Goal: Task Accomplishment & Management: Manage account settings

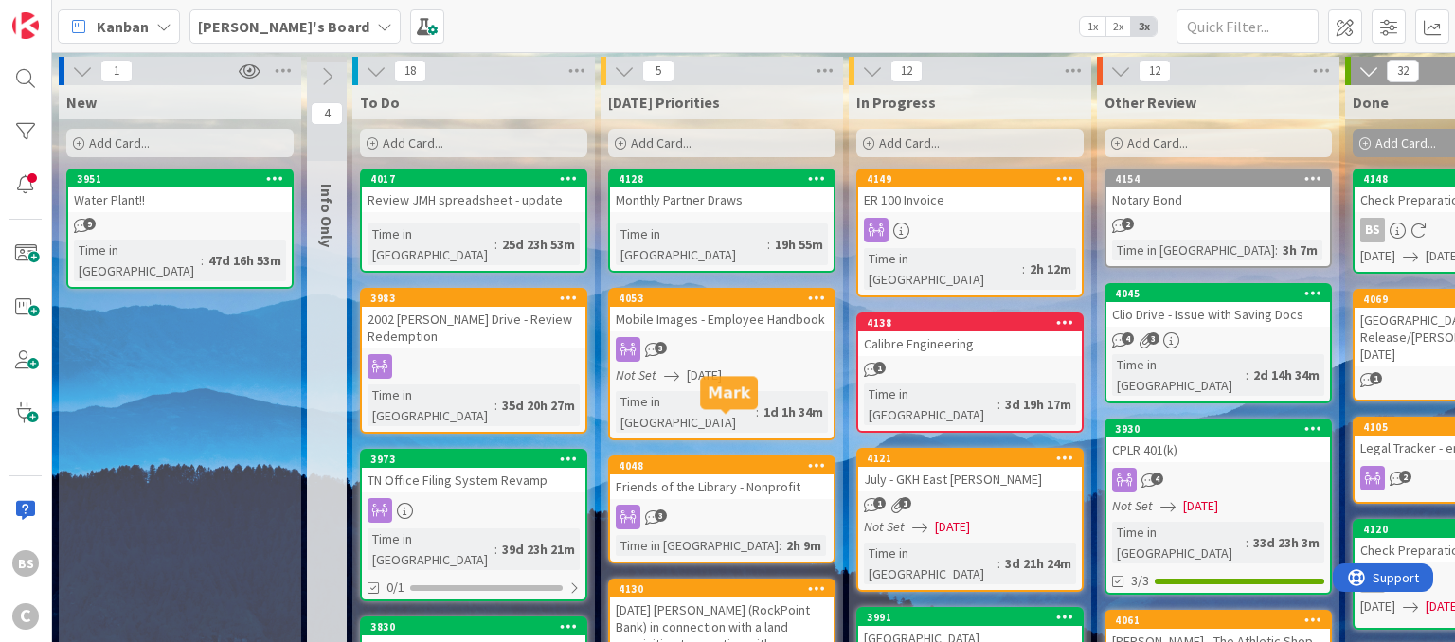
click at [749, 459] on div "4048" at bounding box center [726, 465] width 215 height 13
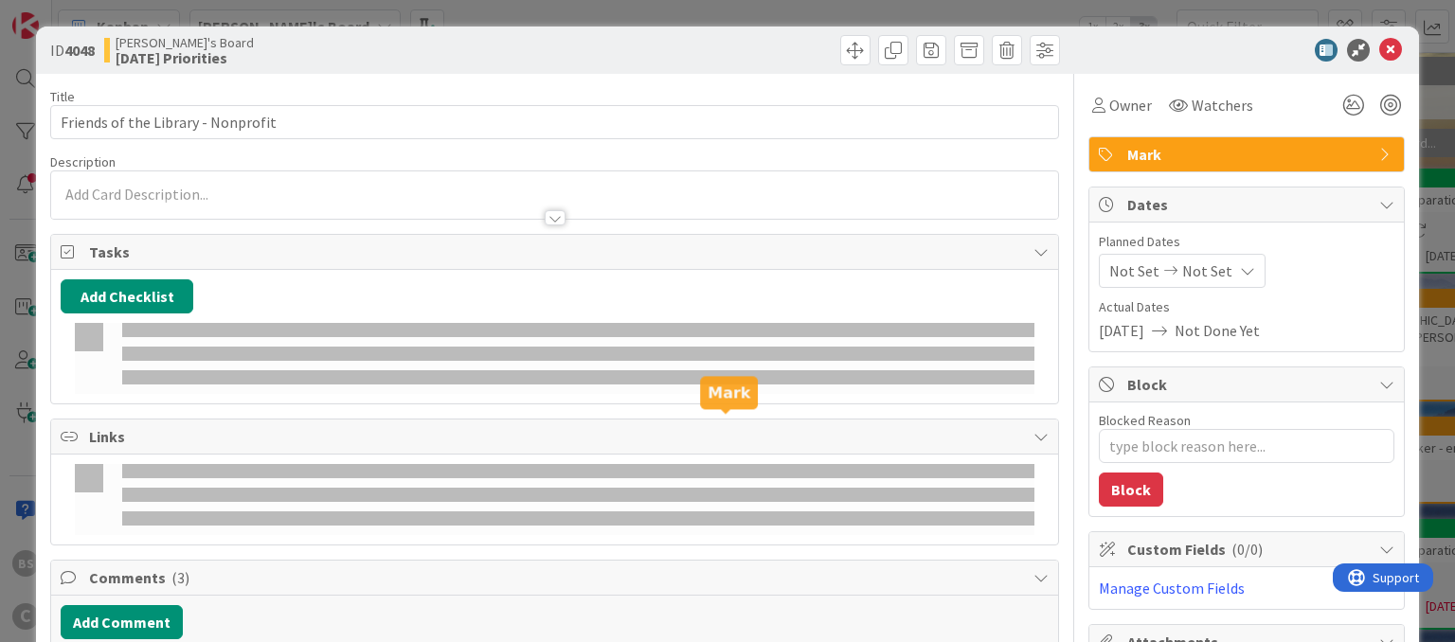
type textarea "x"
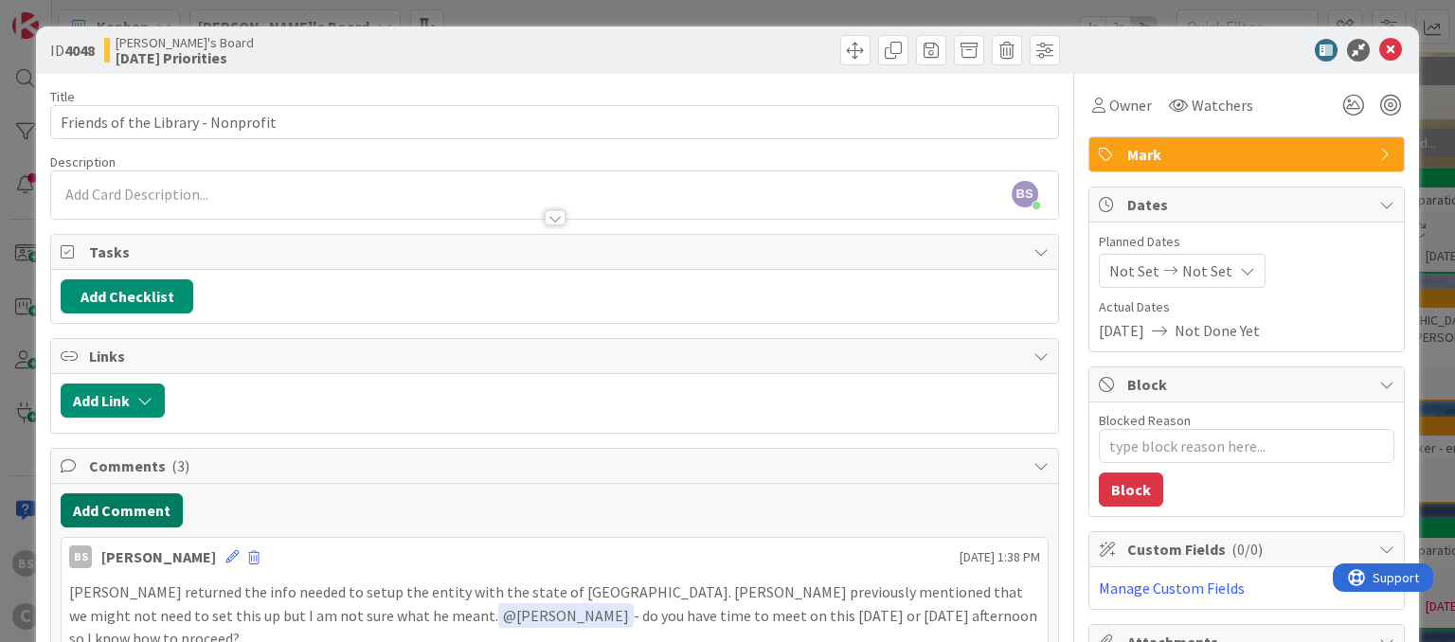
click at [146, 506] on button "Add Comment" at bounding box center [122, 511] width 122 height 34
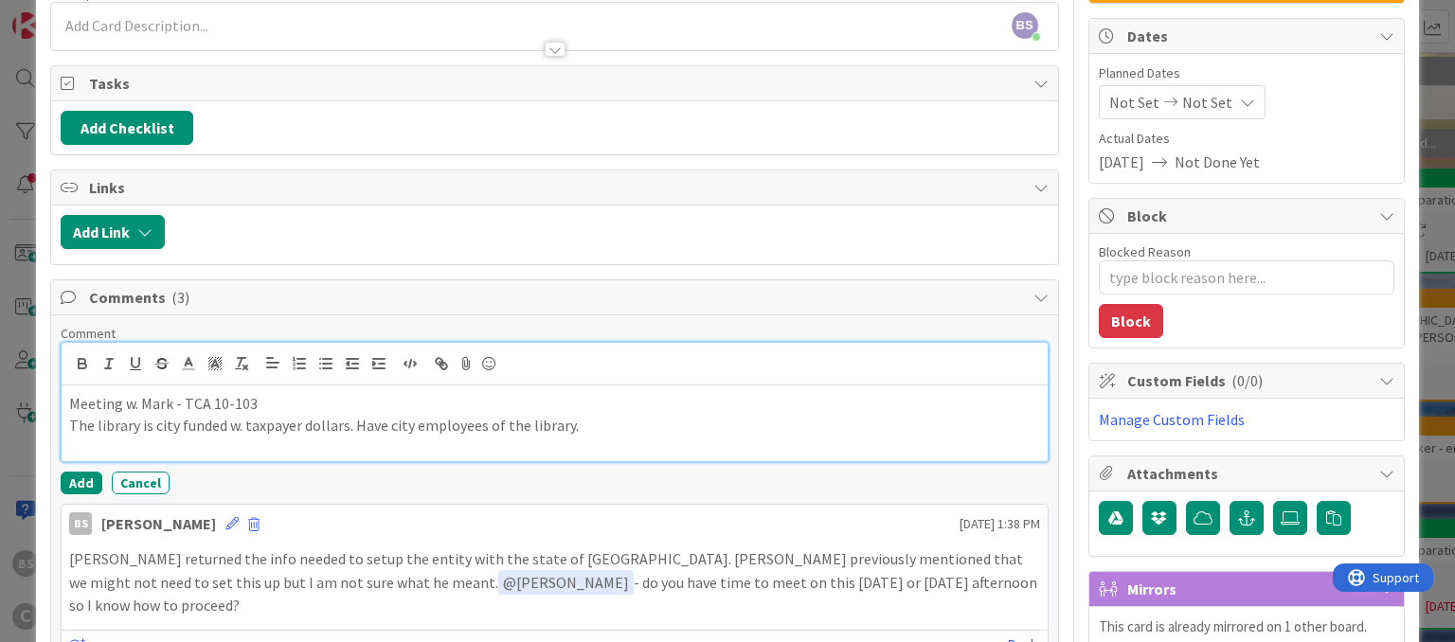
scroll to position [173, 0]
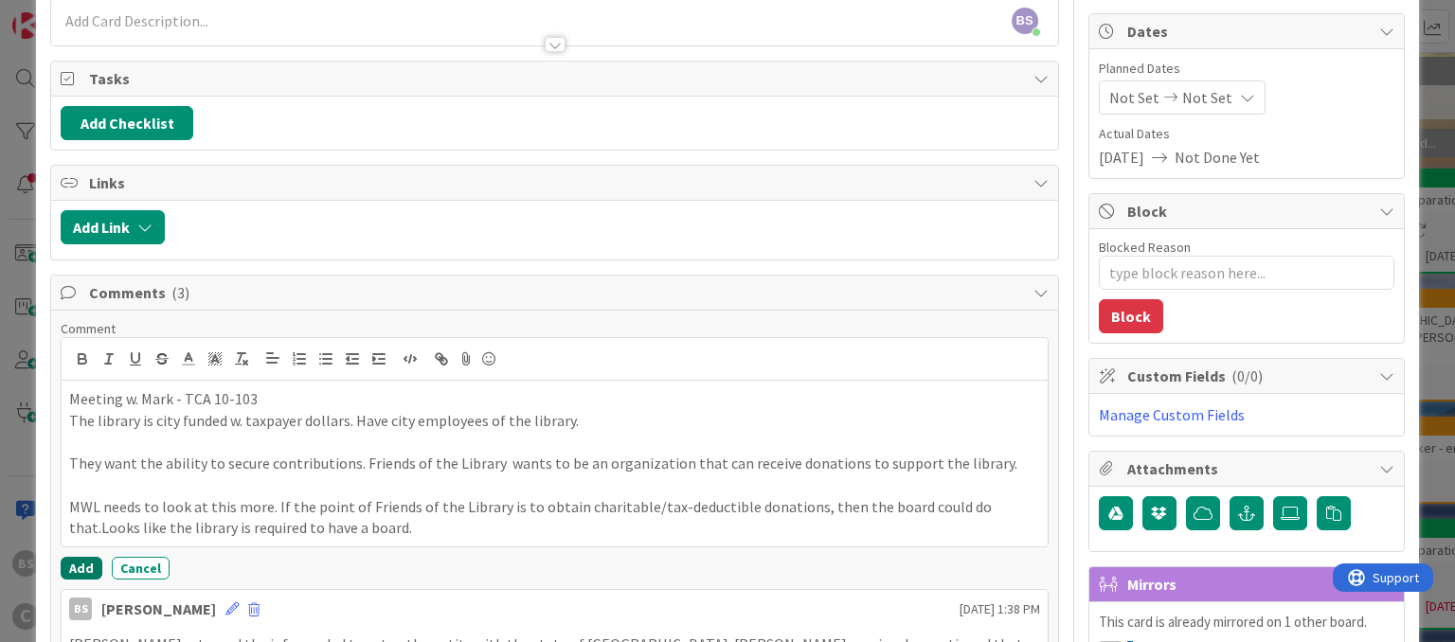
click at [79, 563] on button "Add" at bounding box center [82, 568] width 42 height 23
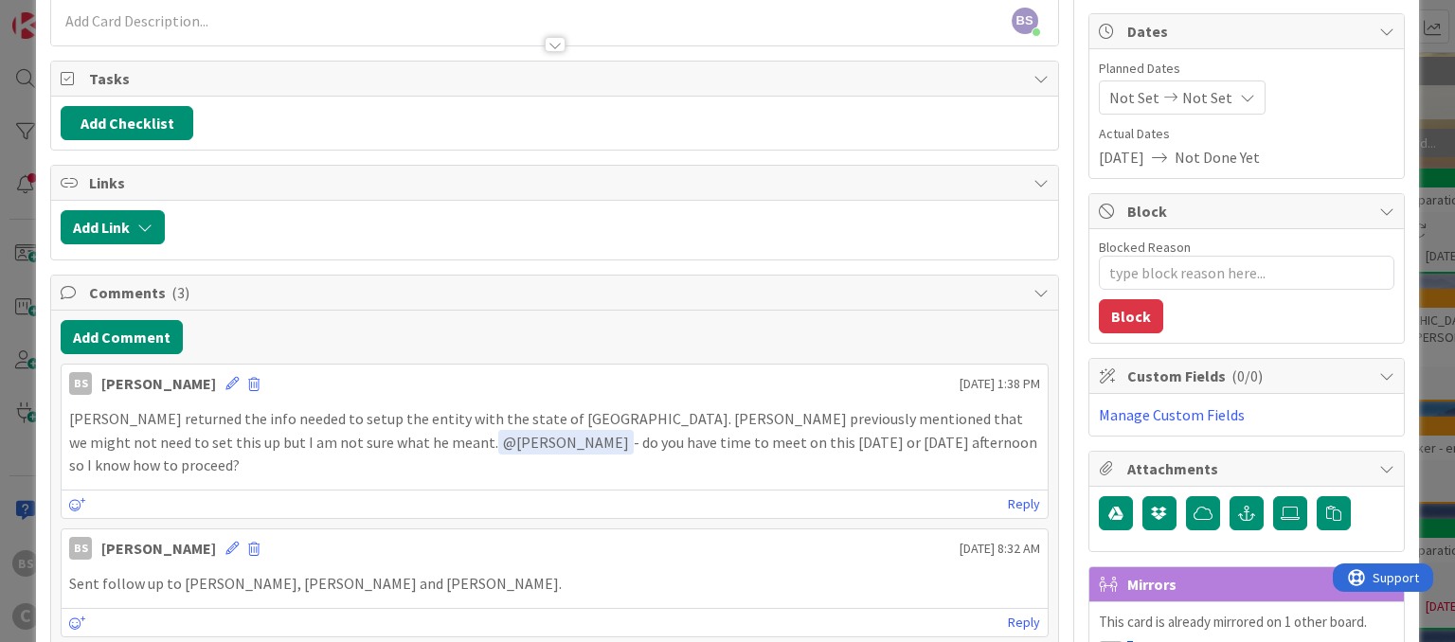
type textarea "x"
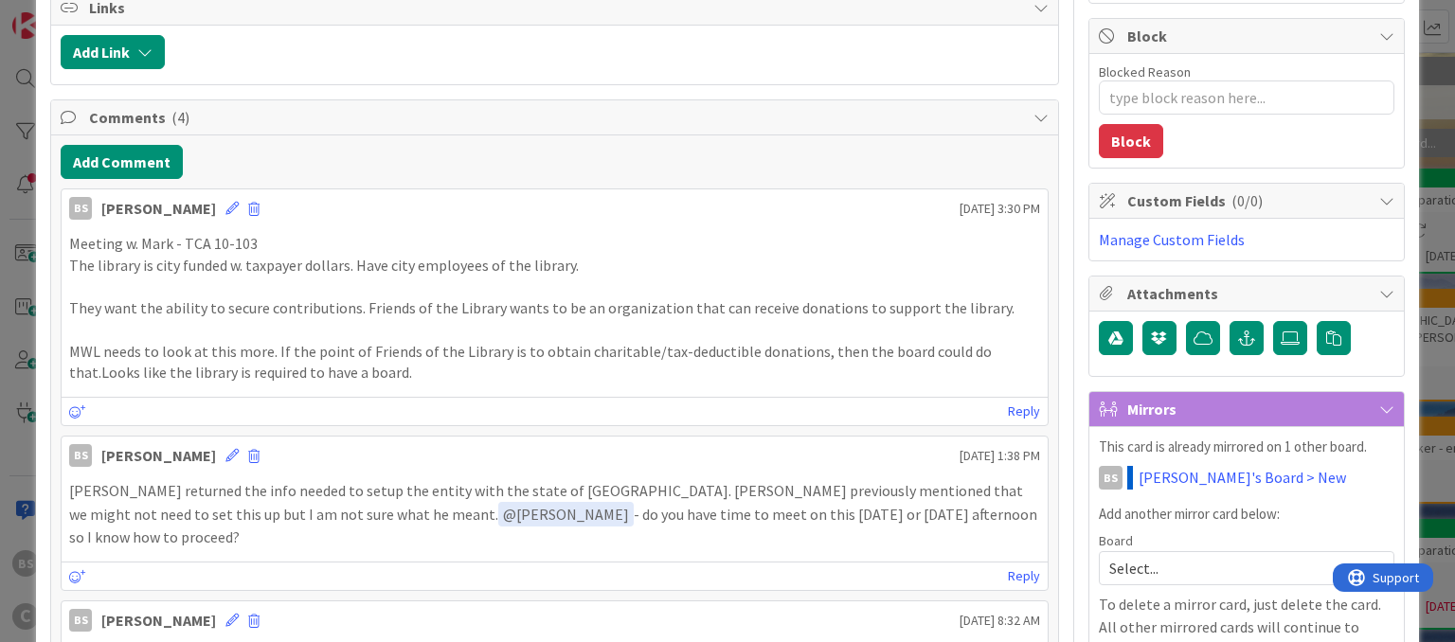
scroll to position [350, 0]
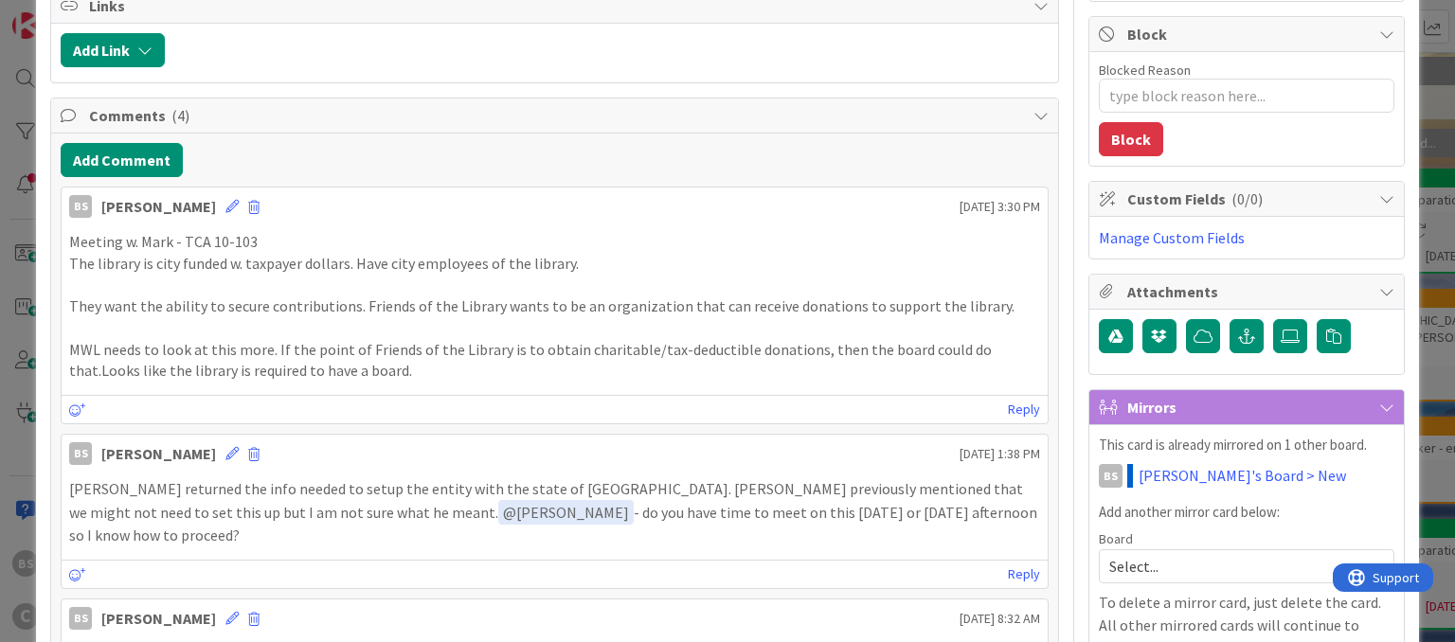
click at [392, 372] on p "MWL needs to look at this more. If the point of Friends of the Library is to ob…" at bounding box center [554, 360] width 970 height 43
click at [225, 200] on icon at bounding box center [231, 206] width 13 height 13
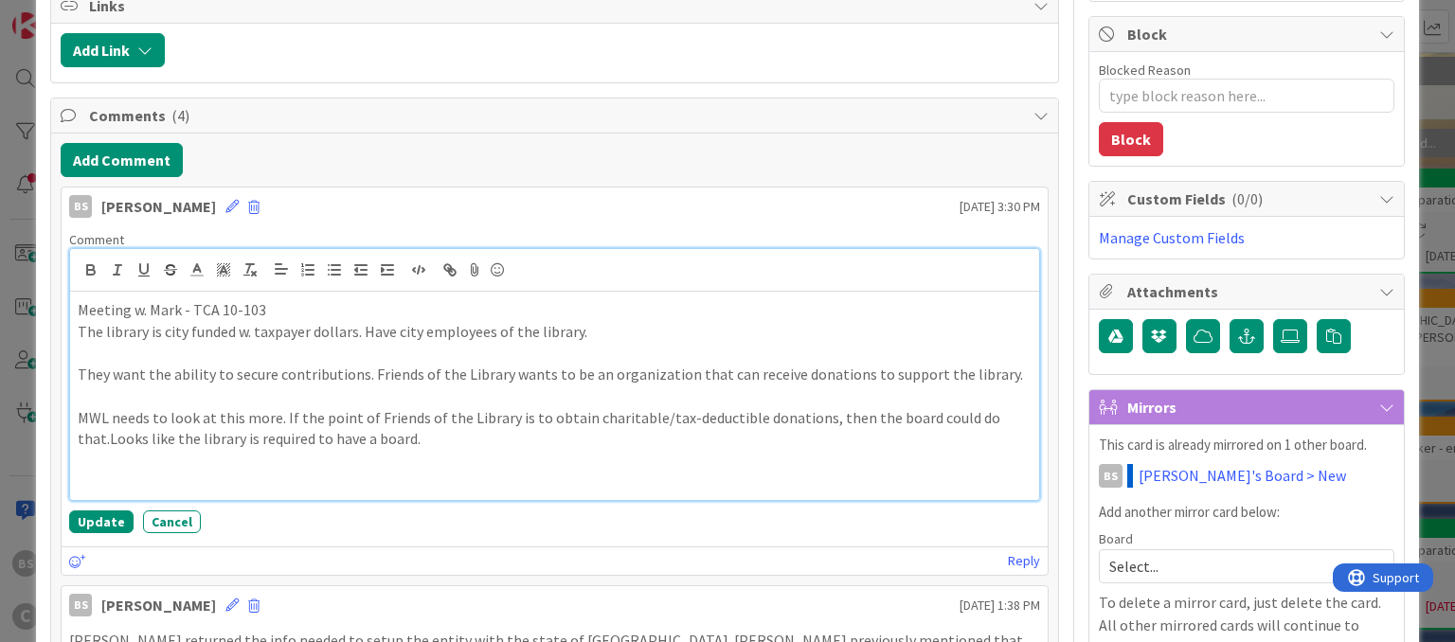
click at [108, 435] on p "MWL needs to look at this more. If the point of Friends of the Library is to ob…" at bounding box center [554, 428] width 953 height 43
click at [112, 477] on p at bounding box center [554, 483] width 953 height 22
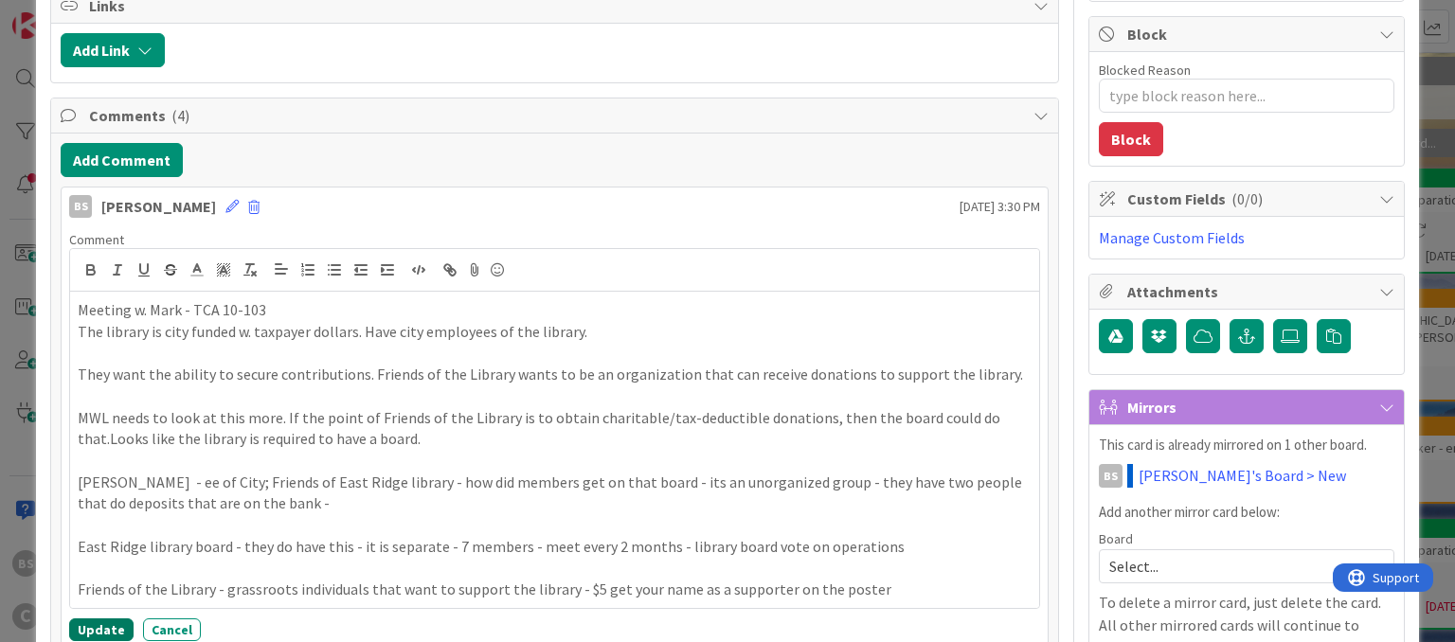
click at [110, 624] on button "Update" at bounding box center [101, 630] width 64 height 23
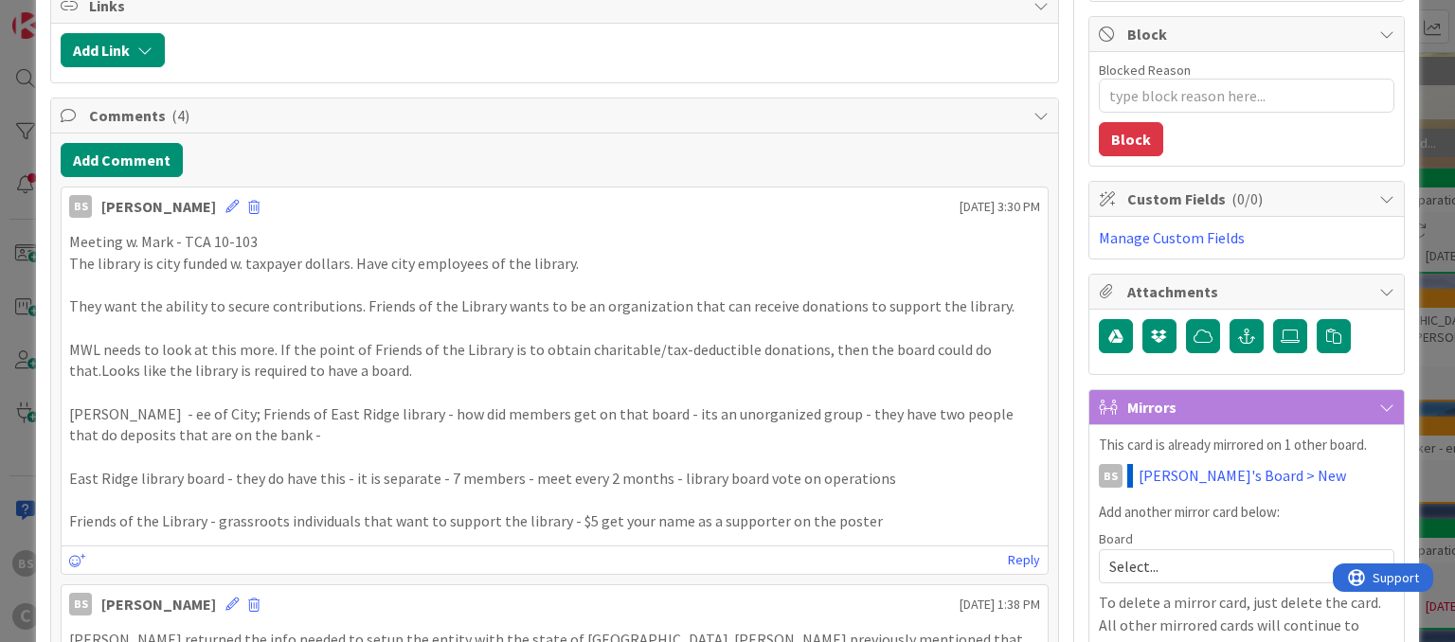
scroll to position [0, 0]
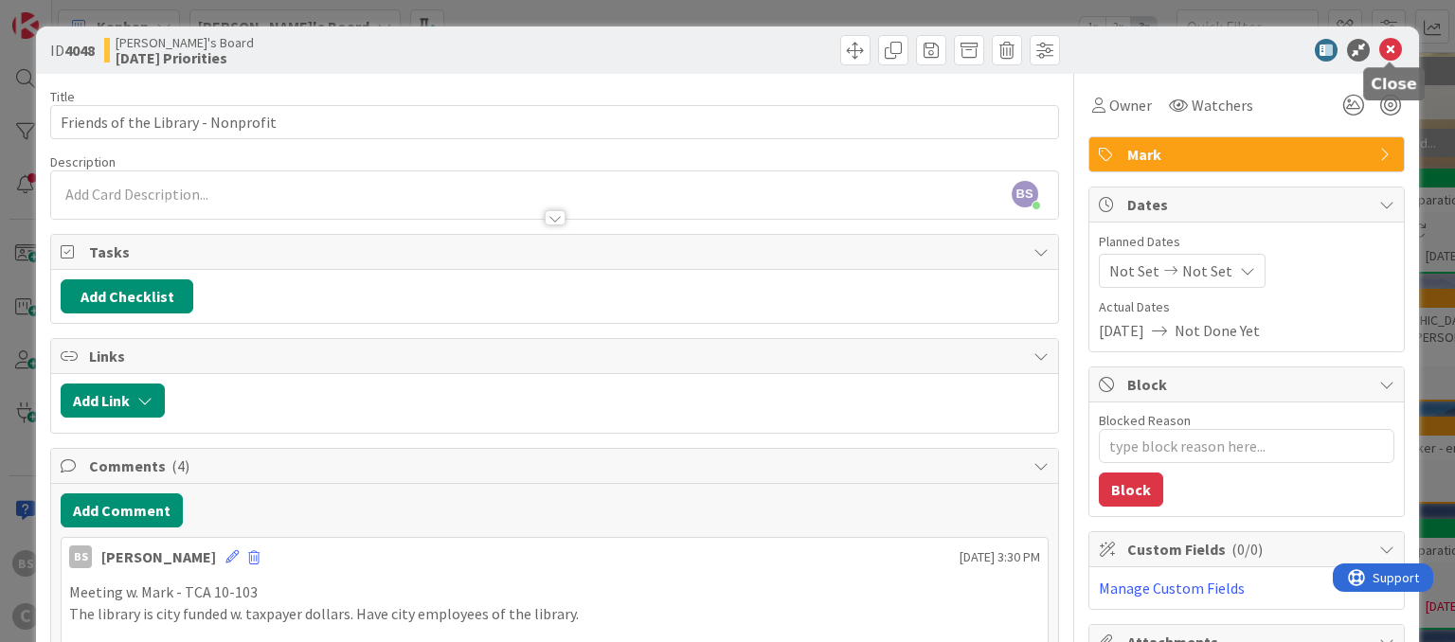
click at [1392, 50] on icon at bounding box center [1390, 50] width 23 height 23
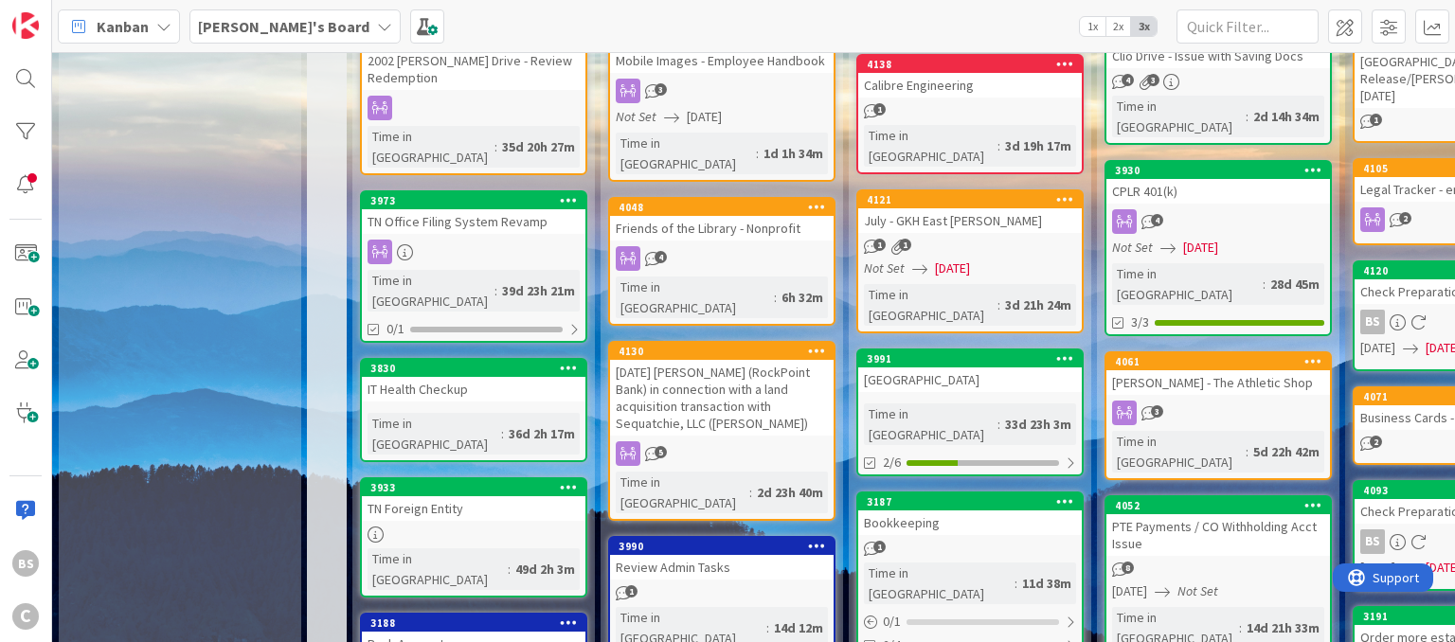
scroll to position [263, 0]
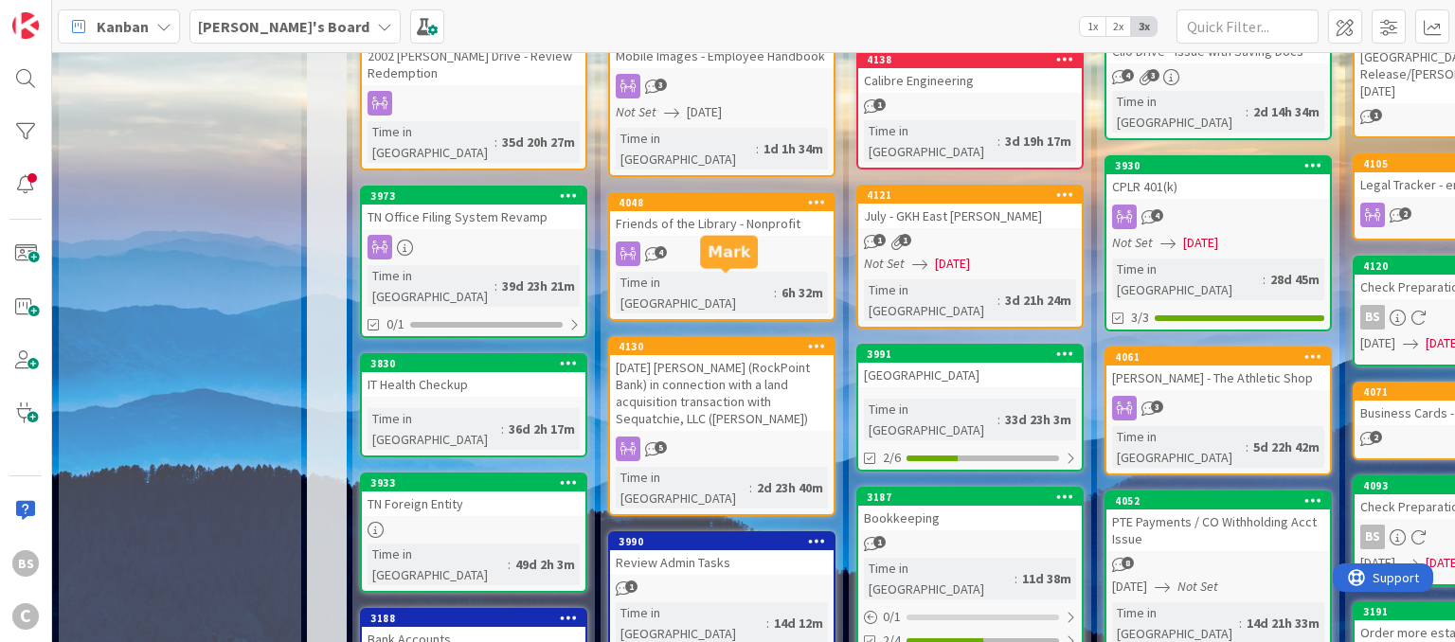
click at [733, 340] on div "4130" at bounding box center [726, 346] width 215 height 13
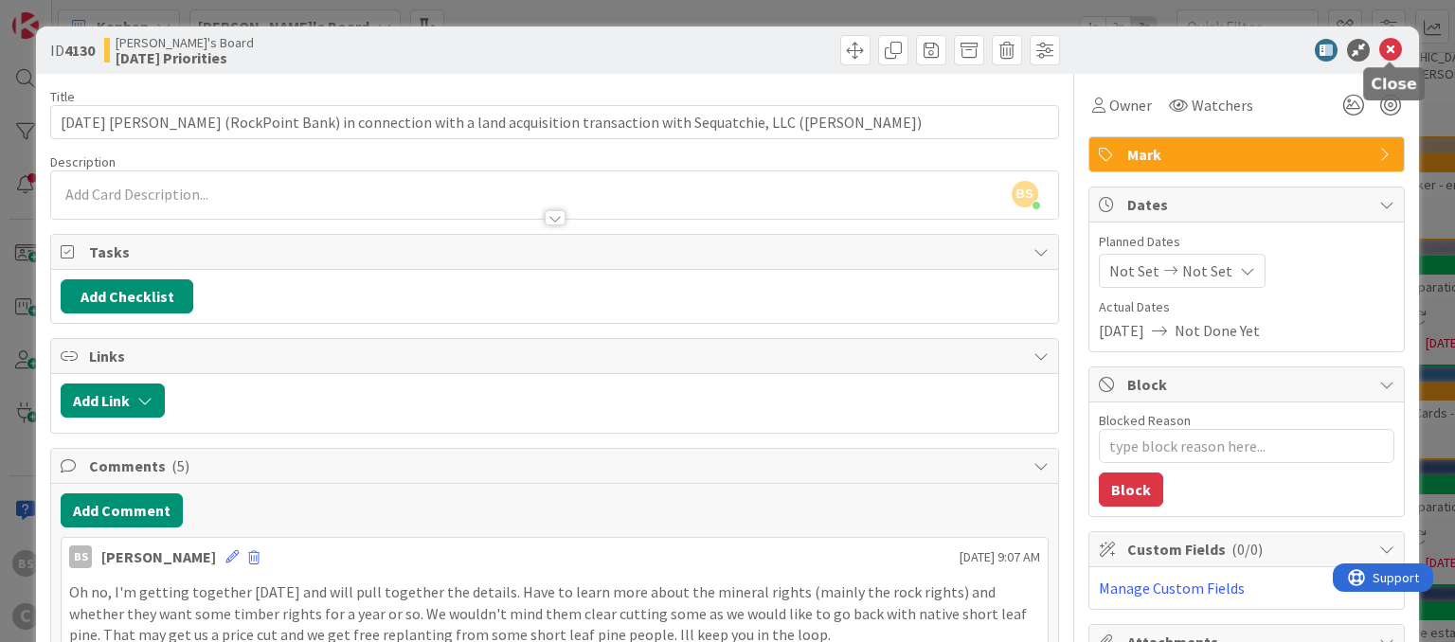
click at [1398, 44] on icon at bounding box center [1390, 50] width 23 height 23
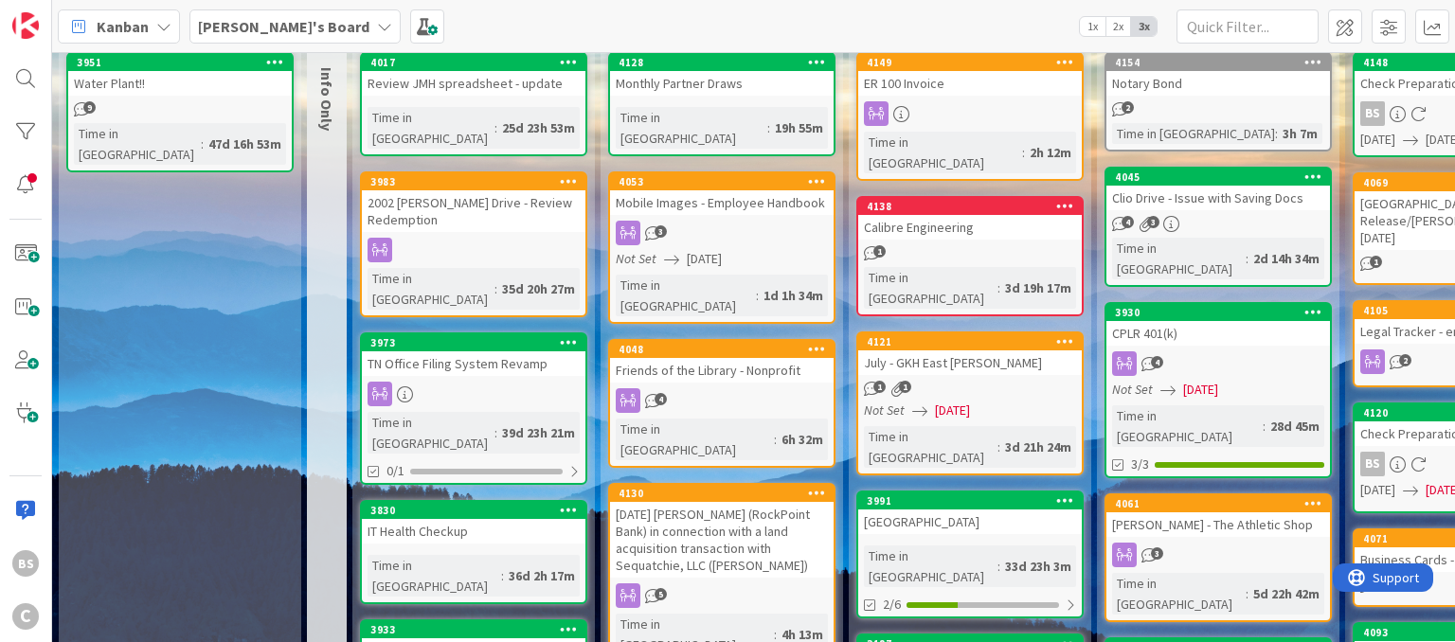
scroll to position [13, 0]
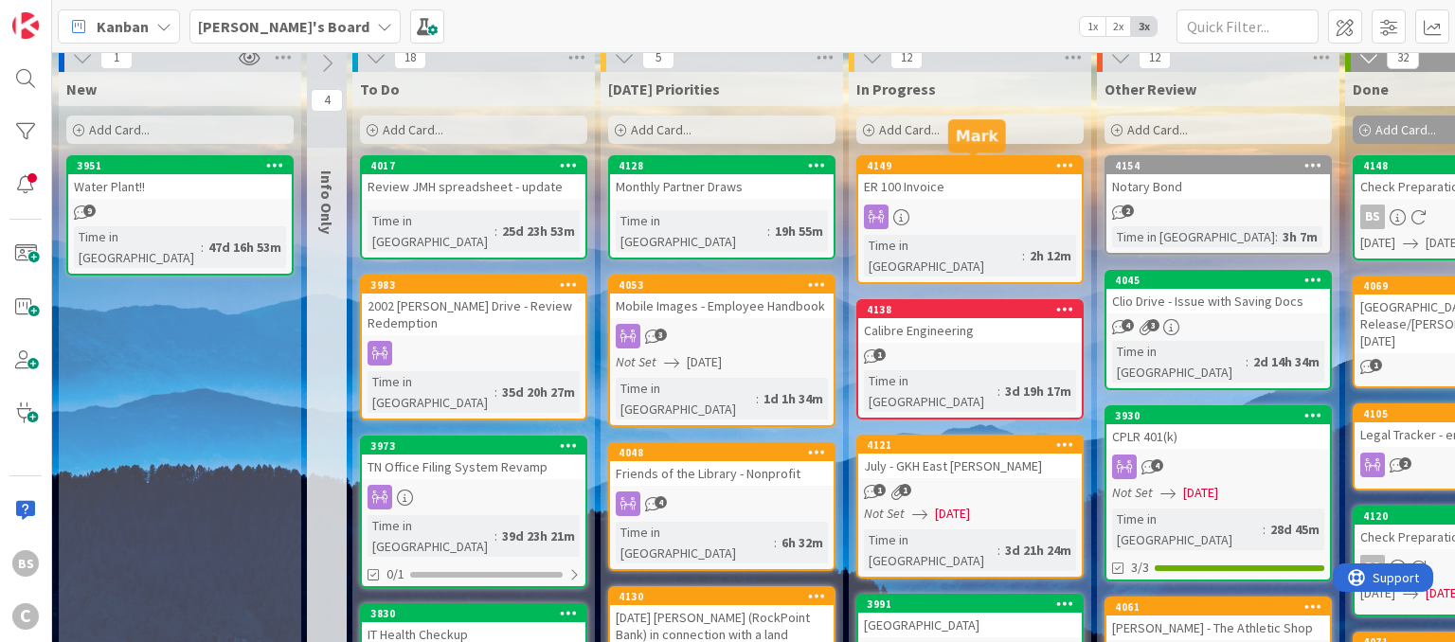
click at [956, 169] on div "4149" at bounding box center [974, 165] width 215 height 13
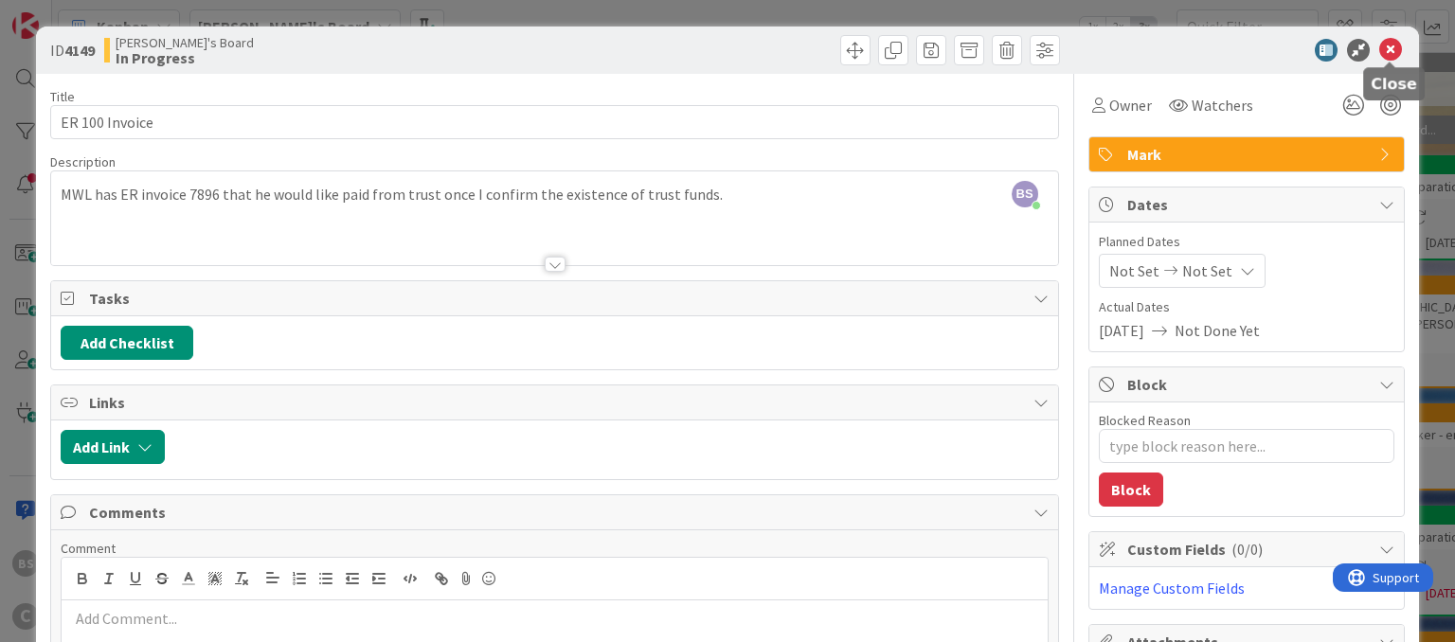
click at [1386, 45] on icon at bounding box center [1390, 50] width 23 height 23
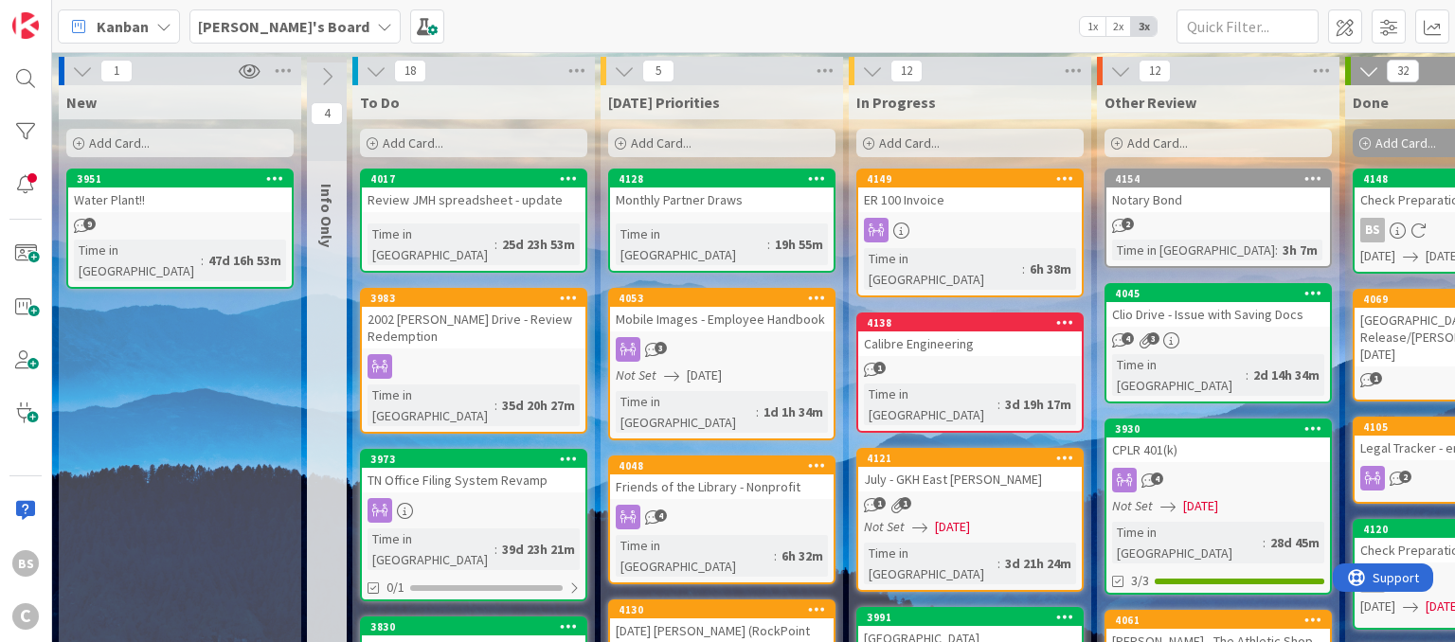
click at [259, 16] on span "[PERSON_NAME]'s Board" at bounding box center [283, 26] width 171 height 23
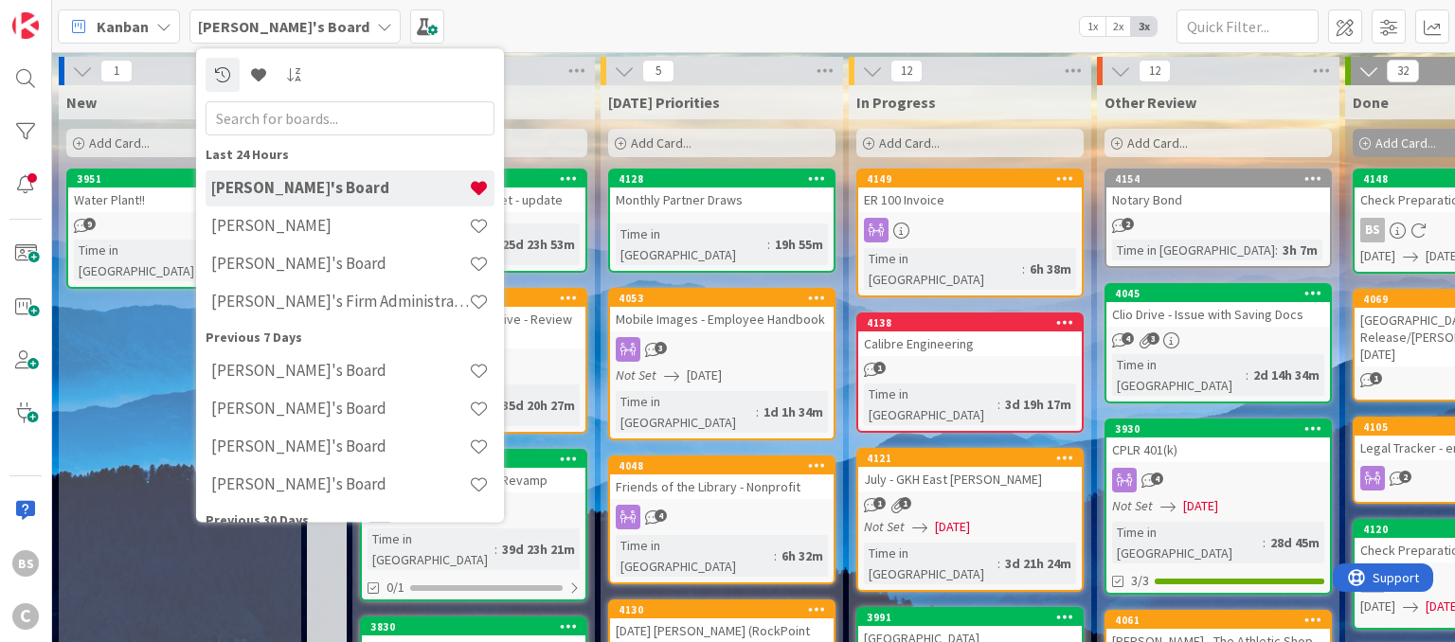
scroll to position [30, 0]
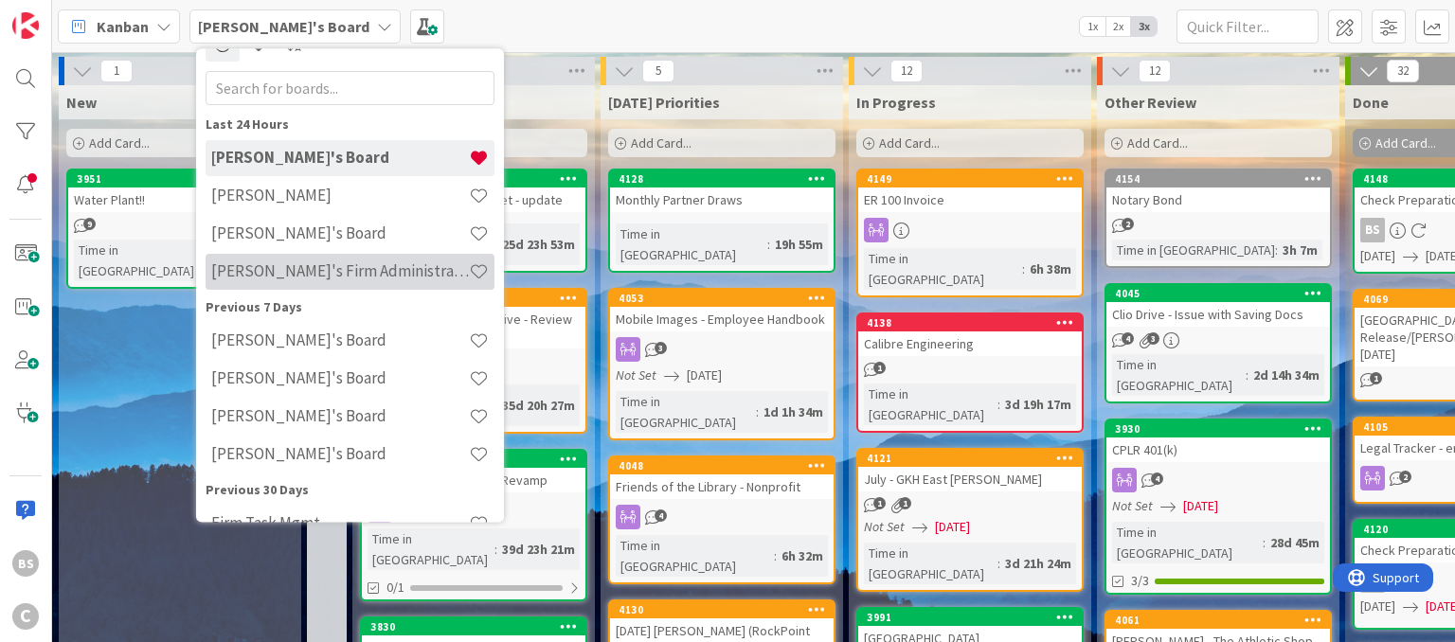
click at [296, 277] on h4 "[PERSON_NAME]'s Firm Administration Board" at bounding box center [340, 271] width 258 height 19
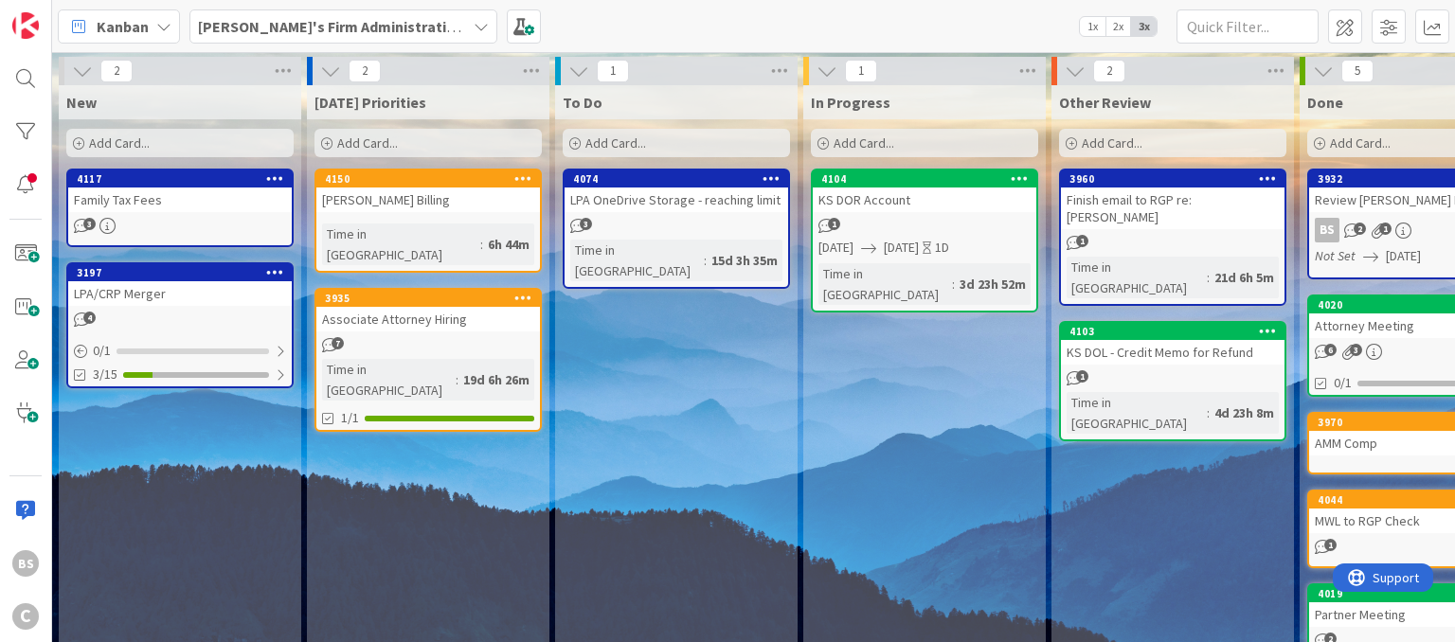
click at [451, 194] on div "[PERSON_NAME] Billing" at bounding box center [428, 200] width 224 height 25
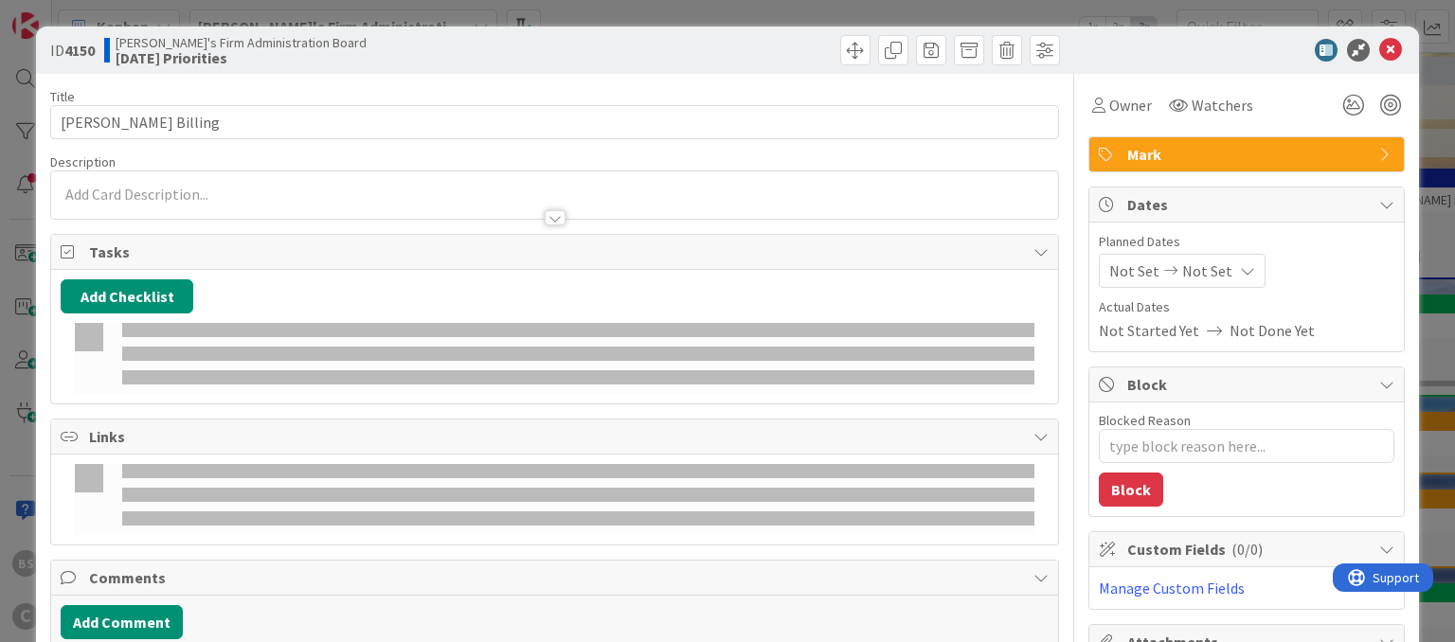
type textarea "x"
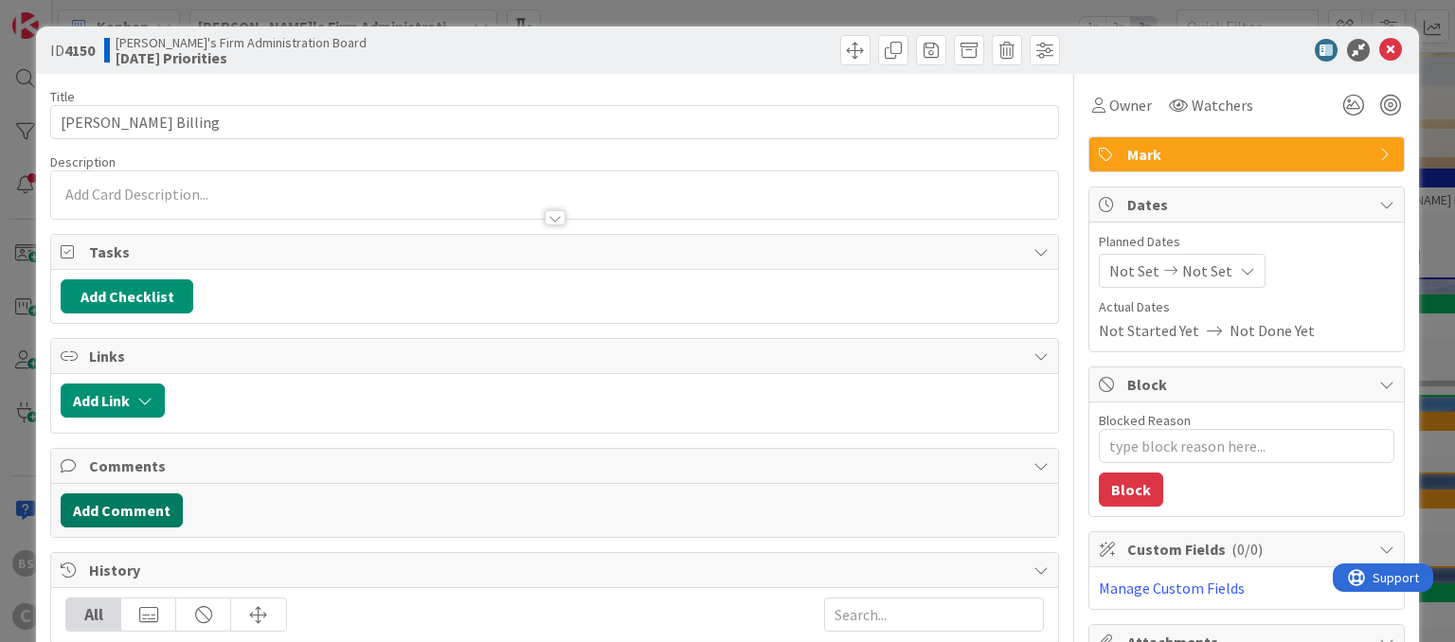
click at [156, 514] on button "Add Comment" at bounding box center [122, 511] width 122 height 34
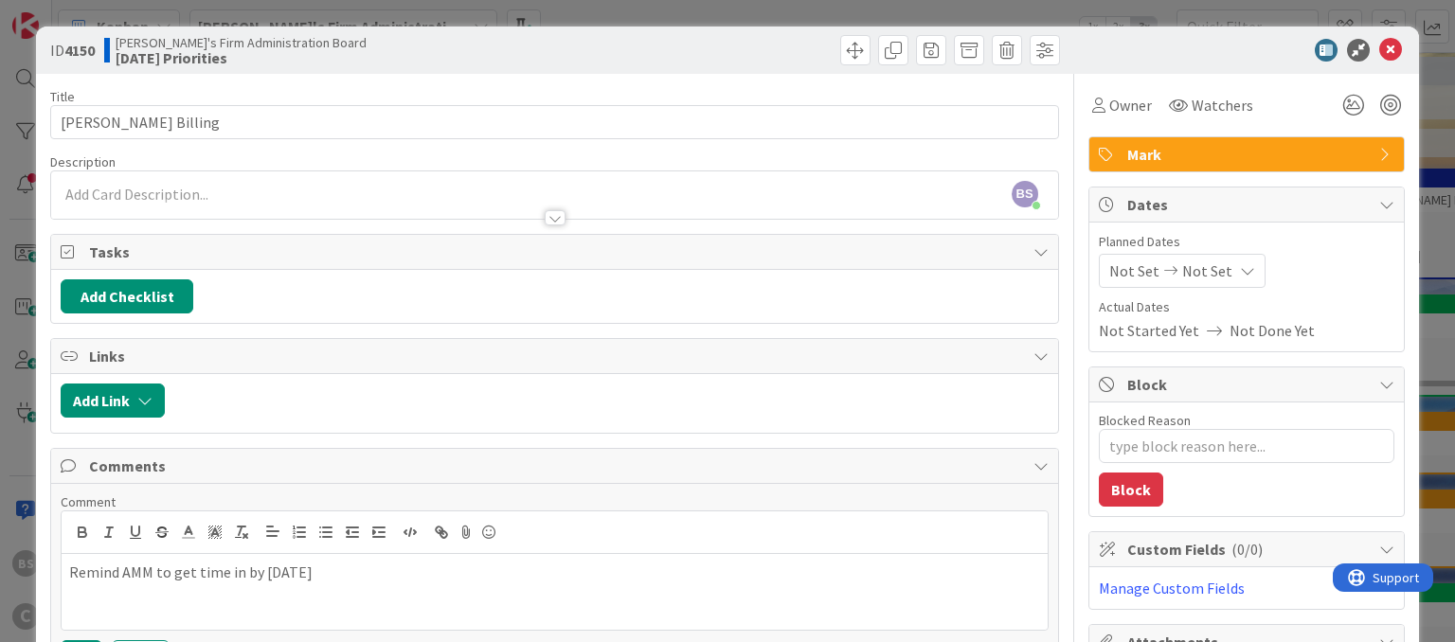
scroll to position [152, 0]
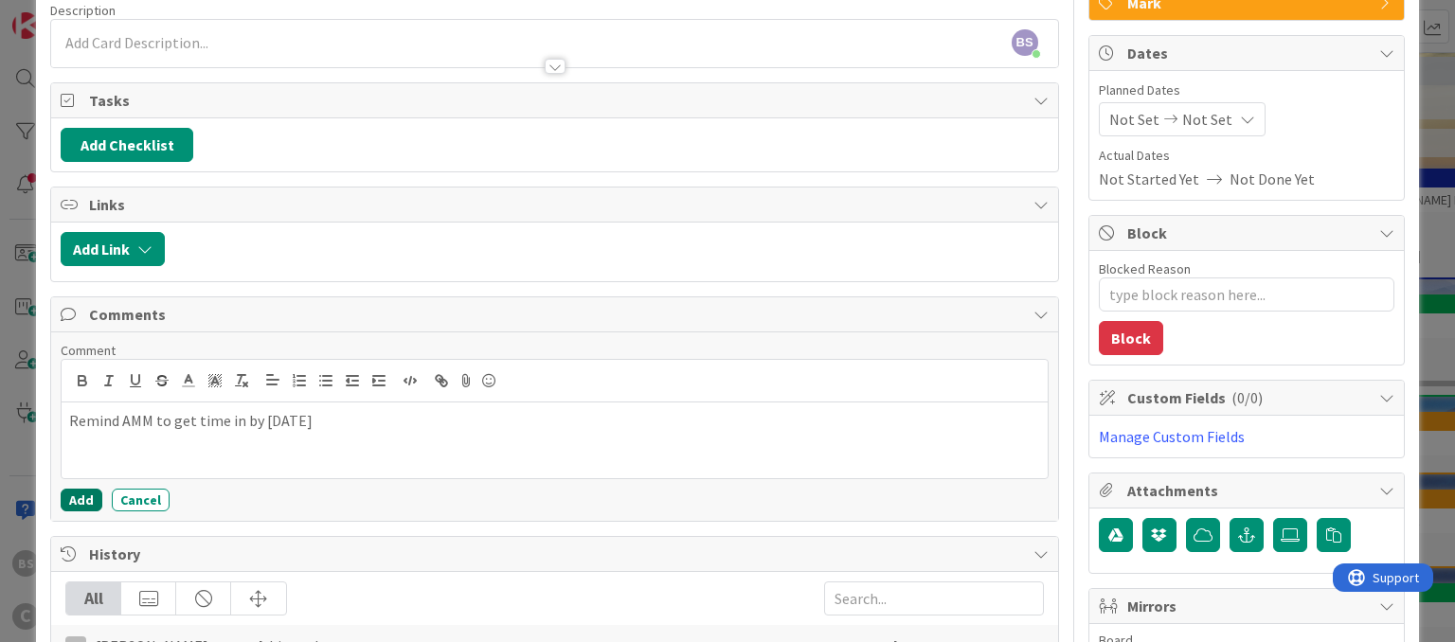
click at [83, 499] on button "Add" at bounding box center [82, 500] width 42 height 23
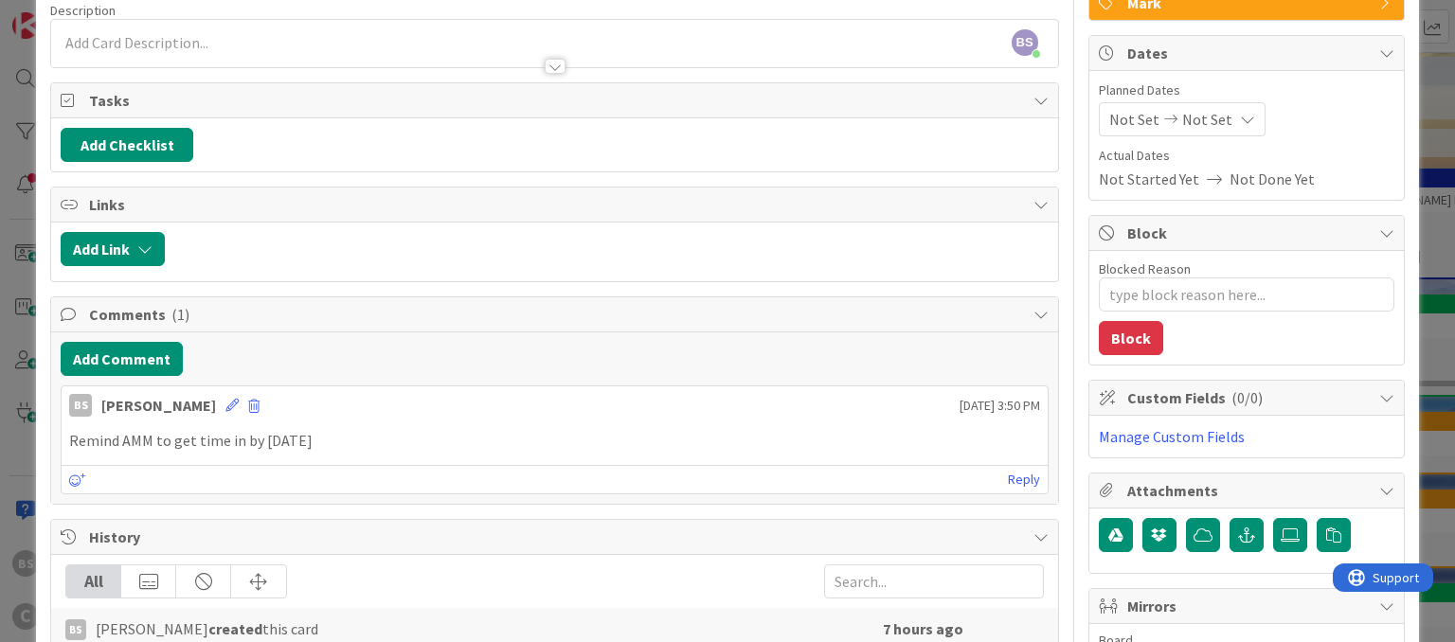
scroll to position [0, 0]
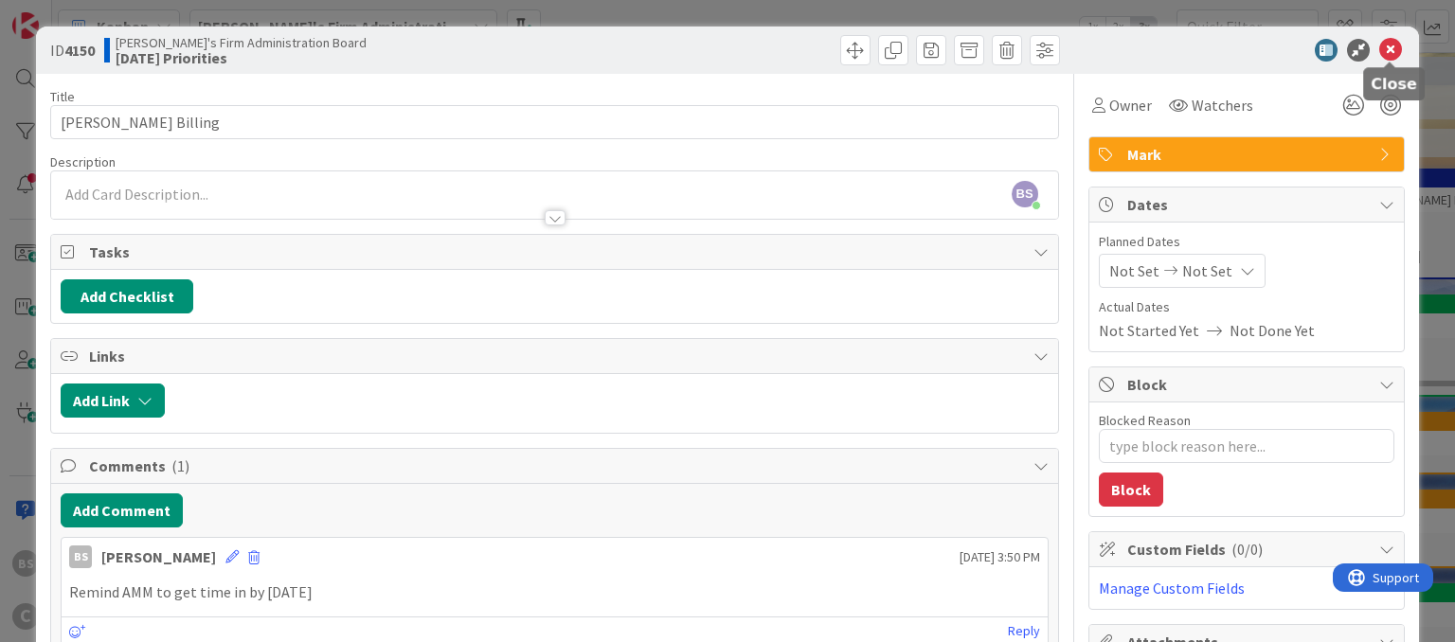
click at [1397, 51] on icon at bounding box center [1390, 50] width 23 height 23
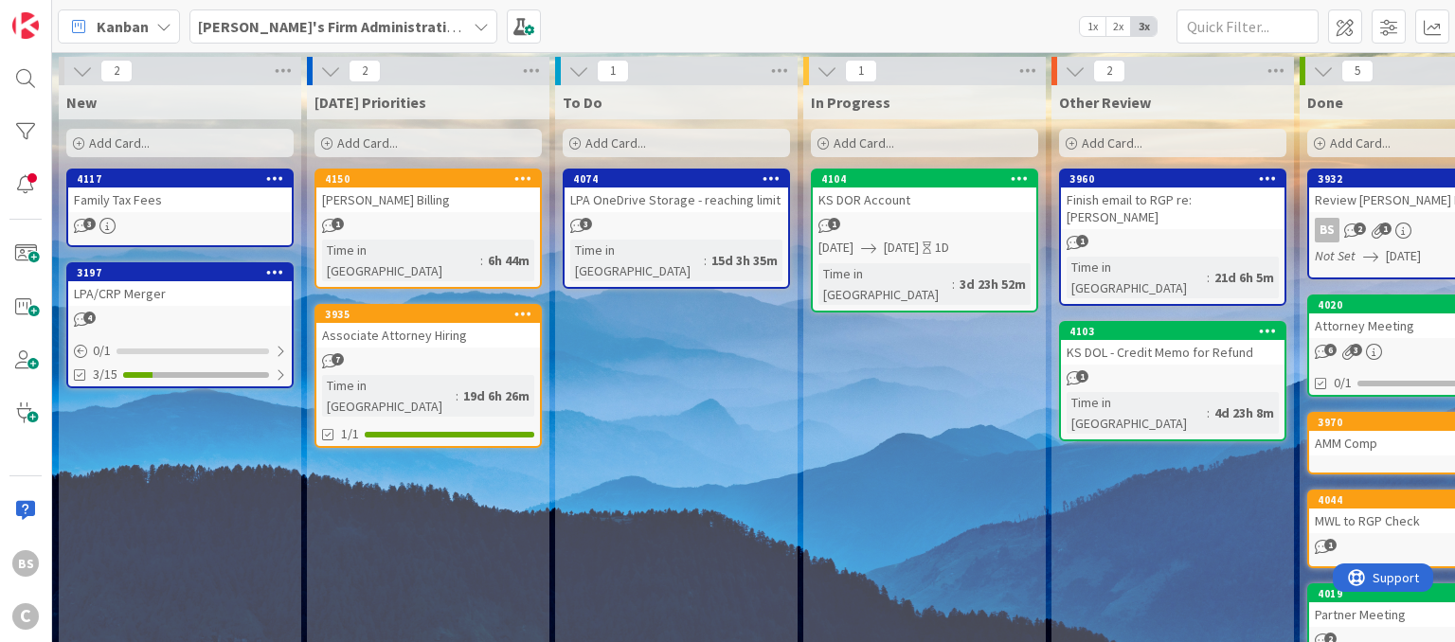
click at [361, 27] on b "[PERSON_NAME]'s Firm Administration Board" at bounding box center [353, 26] width 311 height 19
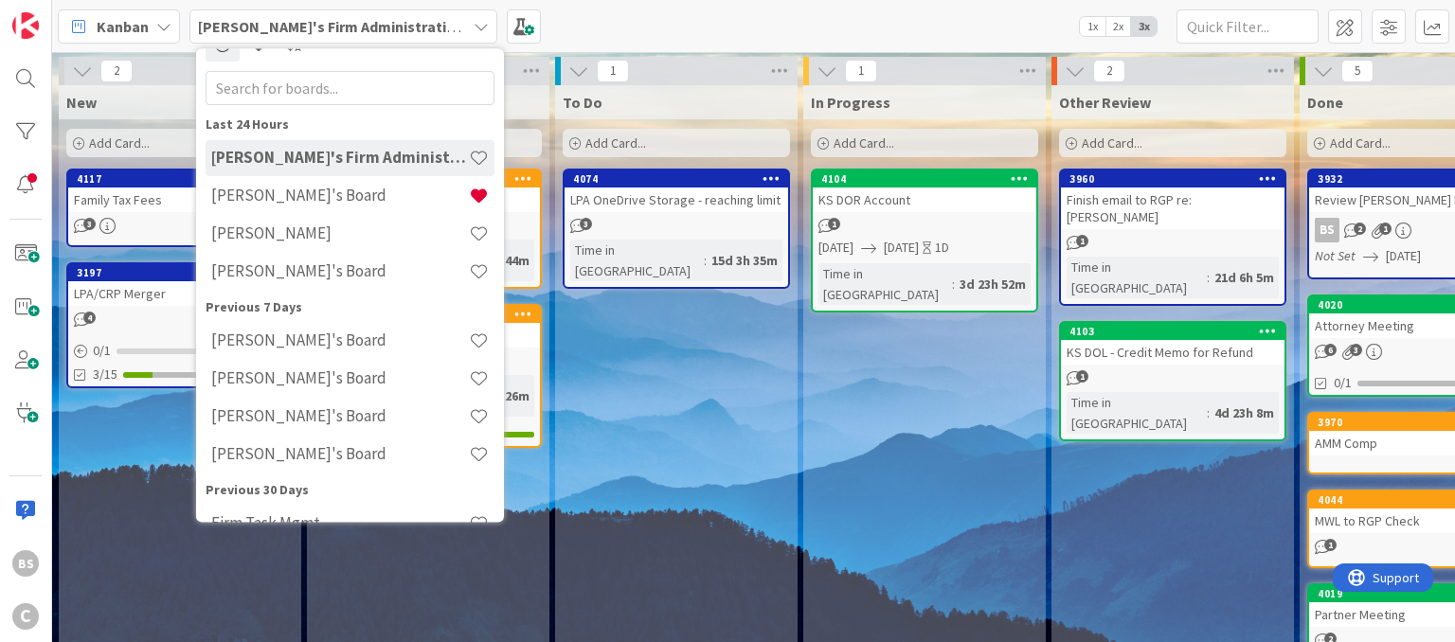
scroll to position [30, 0]
click at [332, 199] on h4 "[PERSON_NAME]'s Board" at bounding box center [340, 196] width 258 height 19
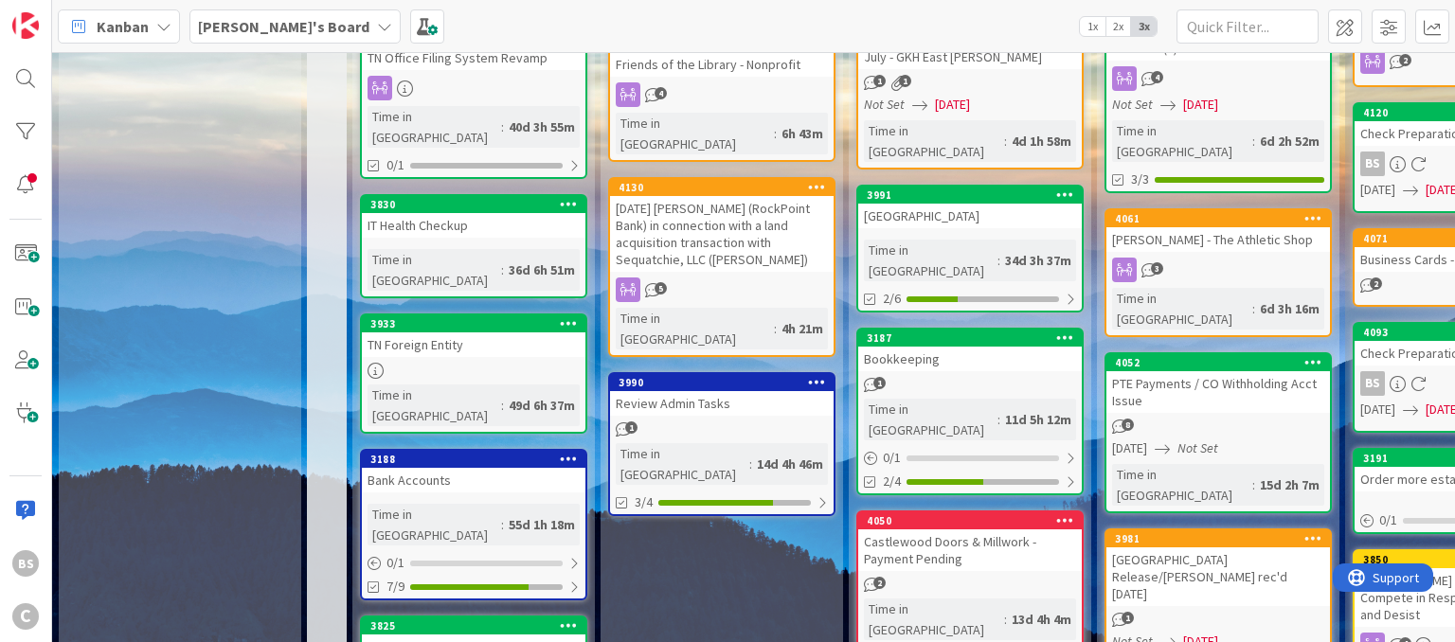
scroll to position [425, 0]
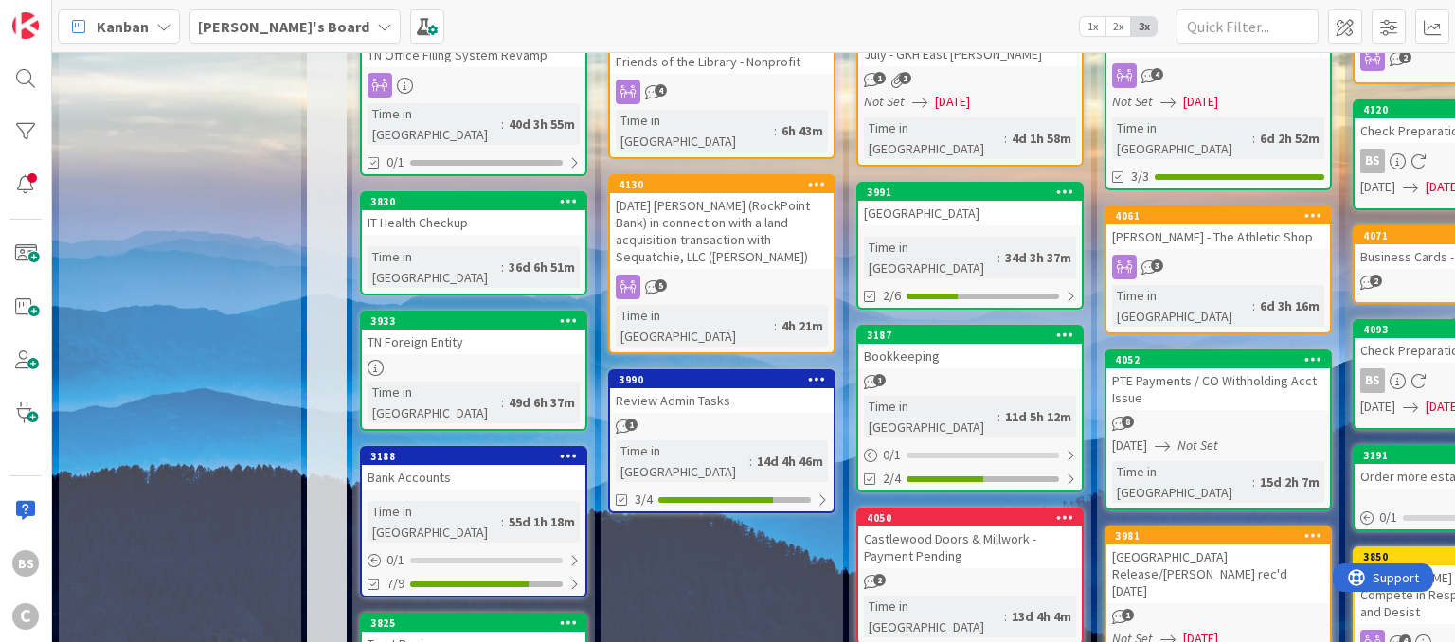
click at [277, 32] on b "[PERSON_NAME]'s Board" at bounding box center [283, 26] width 171 height 19
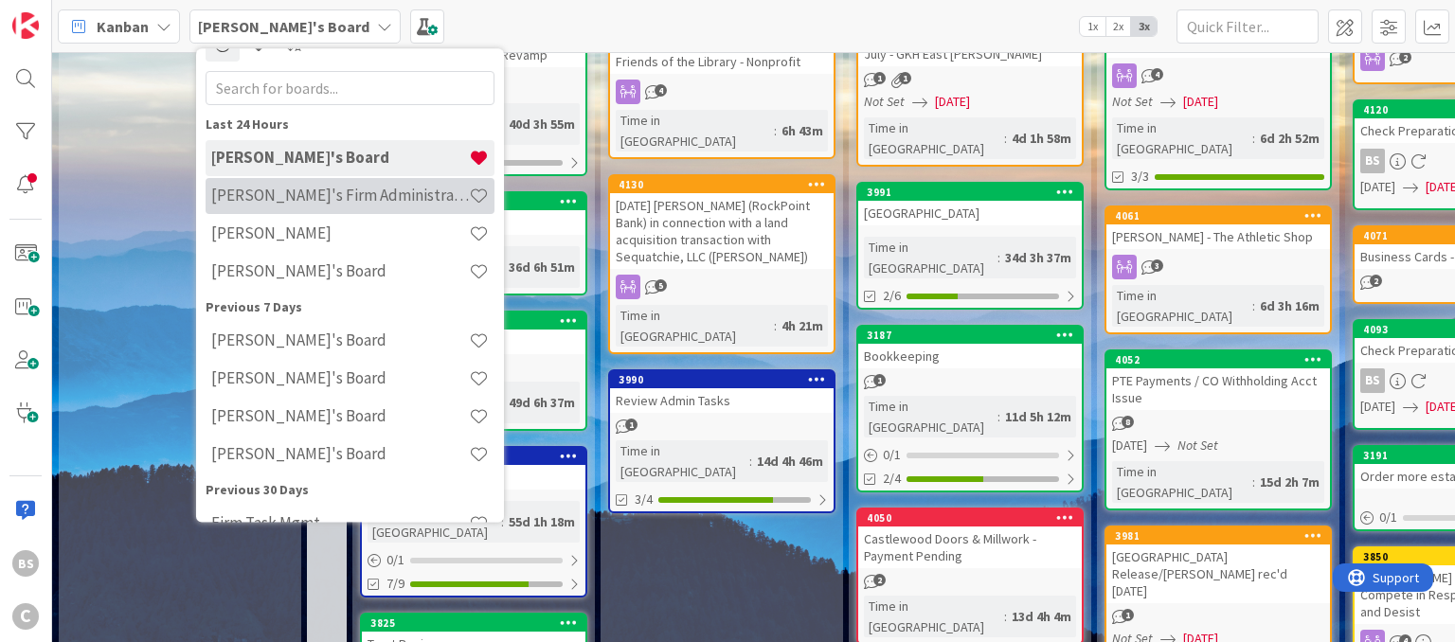
click at [268, 197] on h4 "[PERSON_NAME]'s Firm Administration Board" at bounding box center [340, 196] width 258 height 19
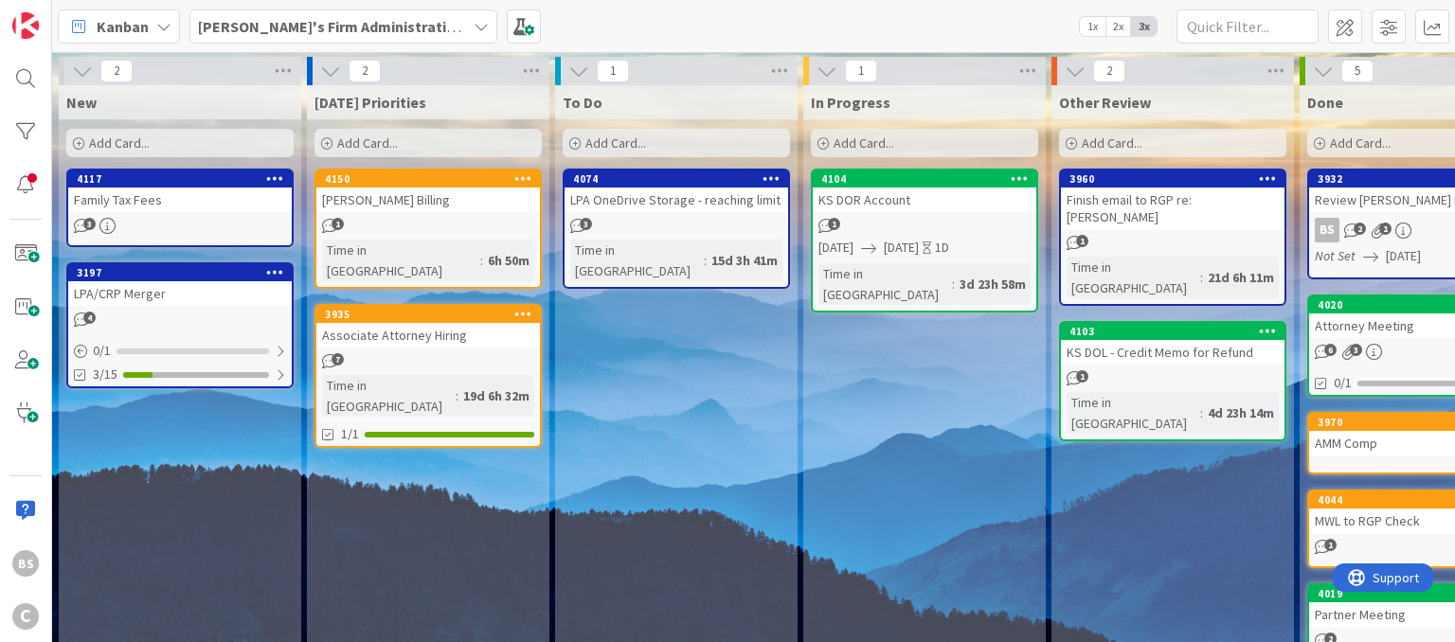
click at [396, 171] on div "[DATE] Priorities Add Card... 4150 [PERSON_NAME] Billing 1 Time in [GEOGRAPHIC_…" at bounding box center [428, 393] width 242 height 616
click at [389, 177] on div "4150" at bounding box center [432, 178] width 215 height 13
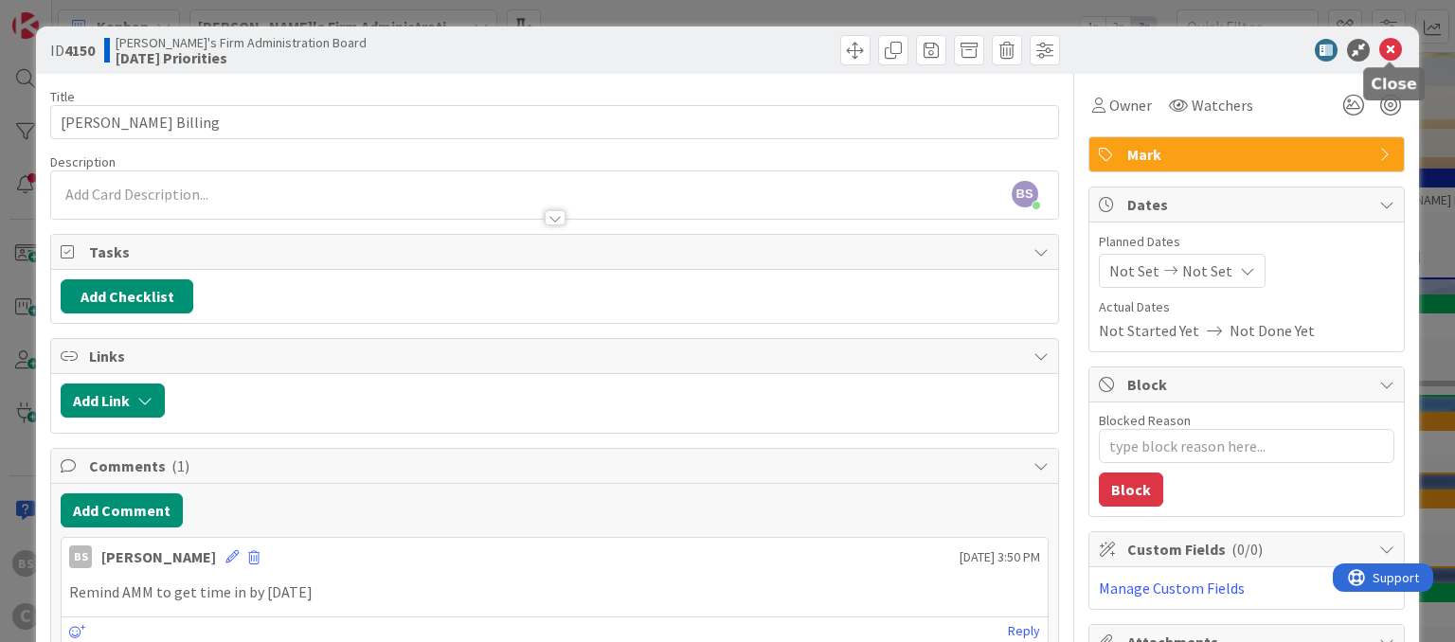
click at [1389, 47] on icon at bounding box center [1390, 50] width 23 height 23
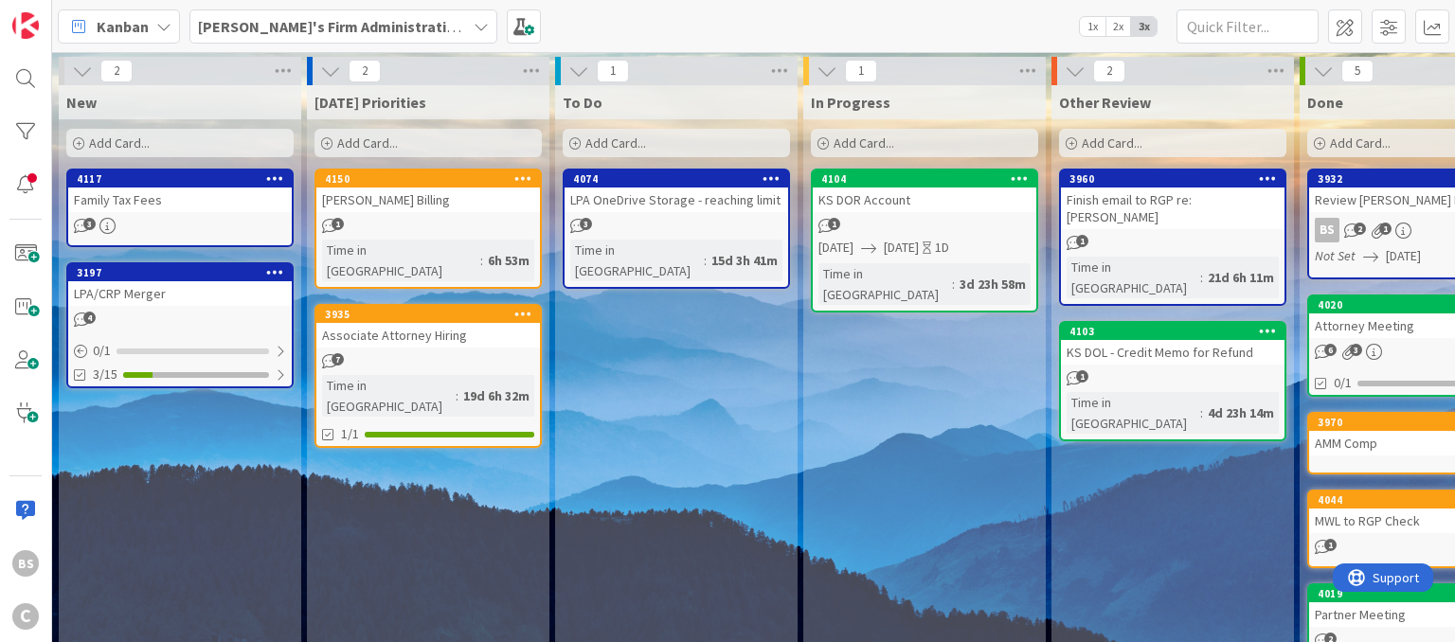
click at [417, 17] on b "[PERSON_NAME]'s Firm Administration Board" at bounding box center [353, 26] width 311 height 19
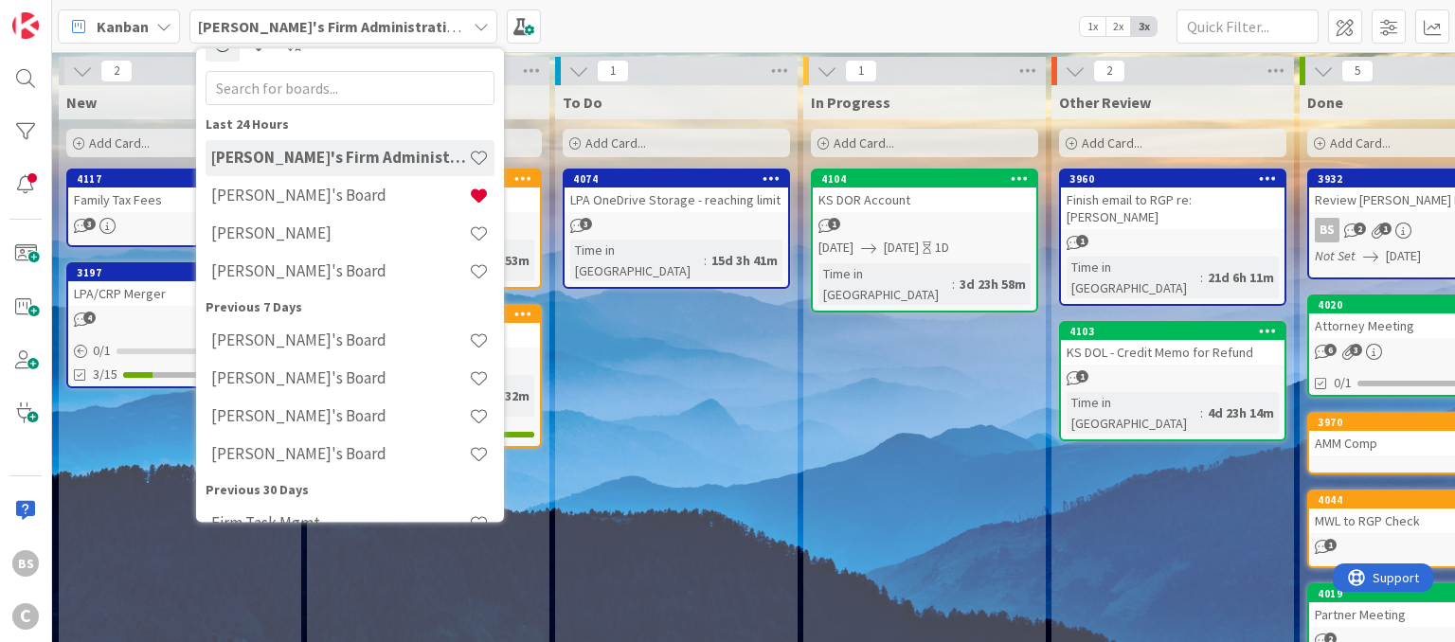
scroll to position [30, 0]
click at [248, 202] on h4 "[PERSON_NAME]'s Board" at bounding box center [340, 196] width 258 height 19
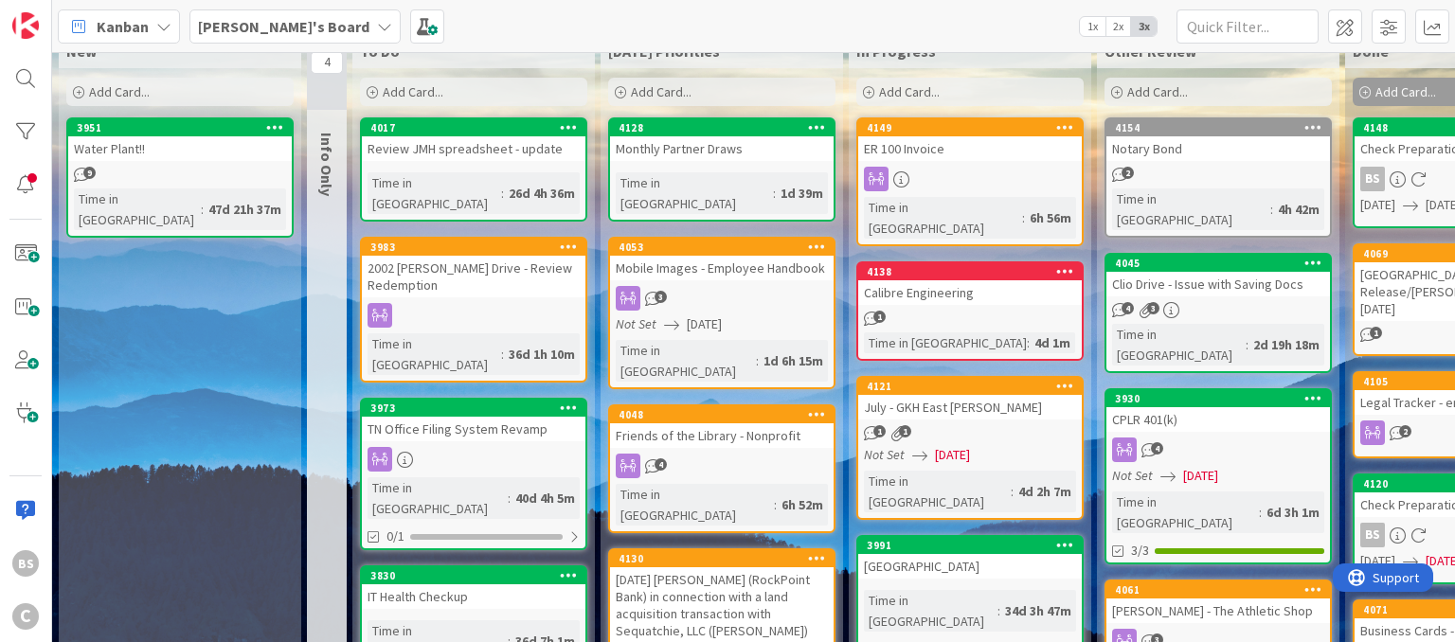
scroll to position [38, 0]
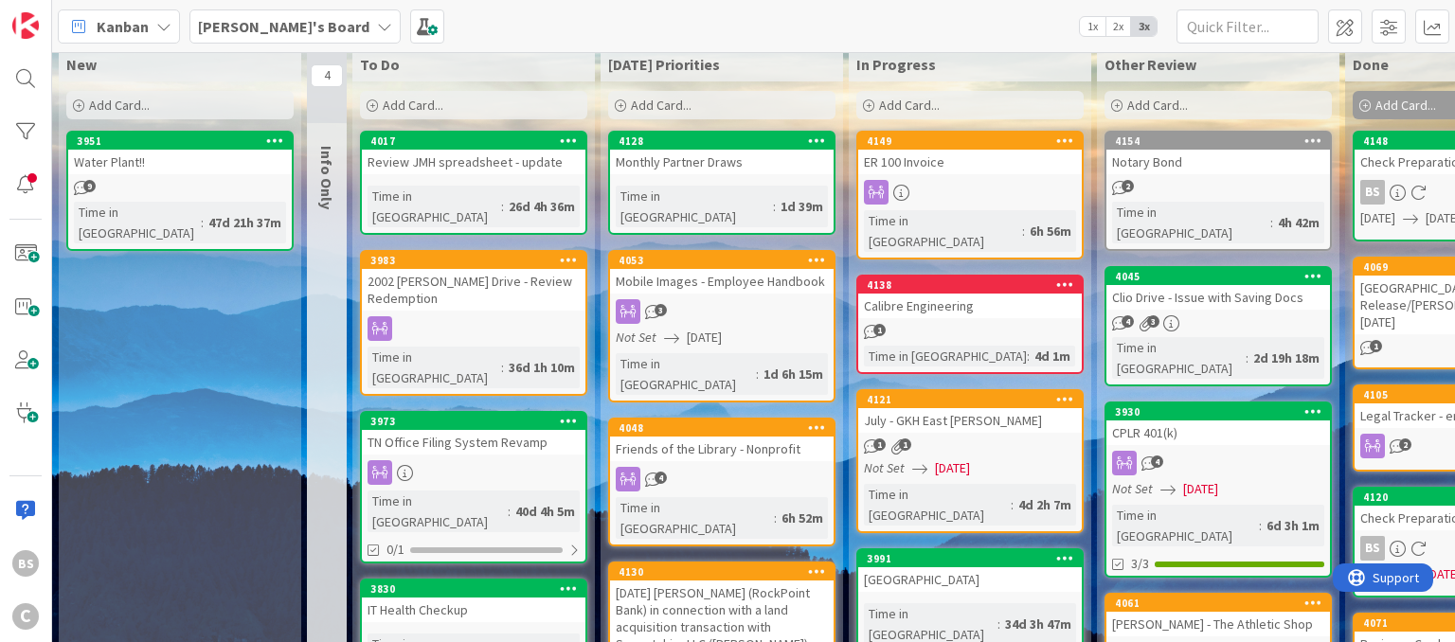
click at [278, 22] on b "[PERSON_NAME]'s Board" at bounding box center [283, 26] width 171 height 19
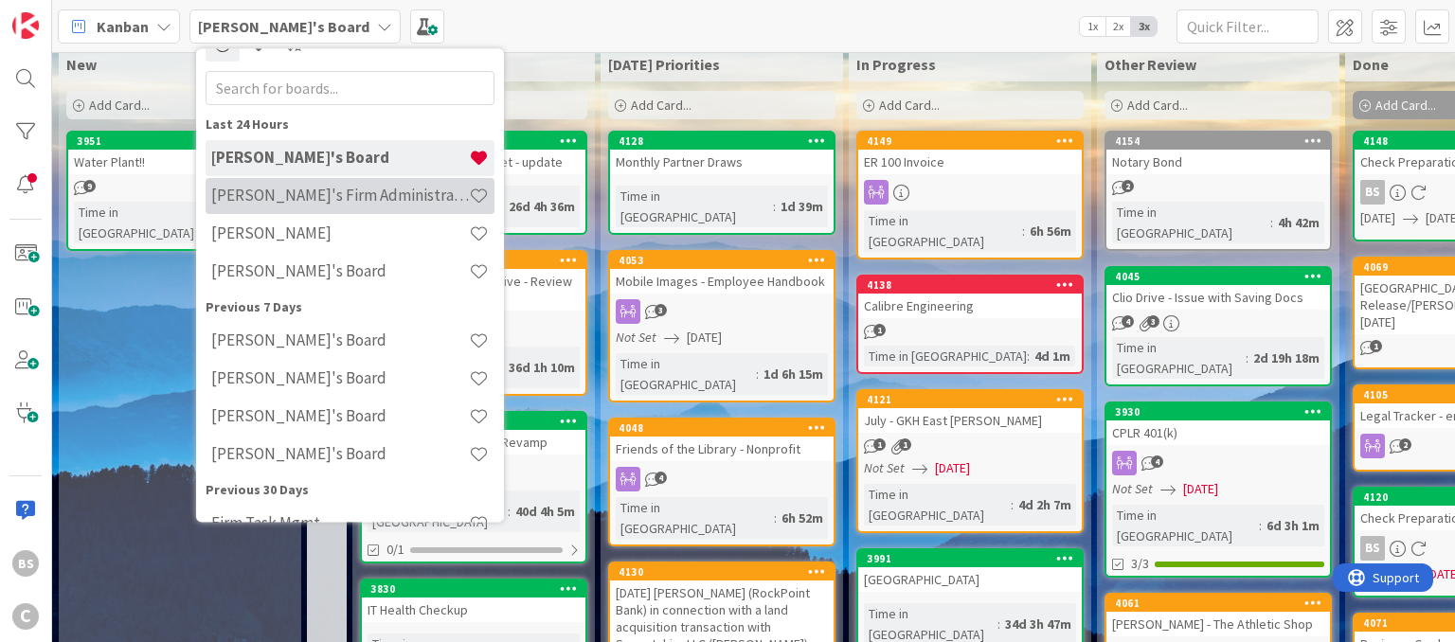
click at [300, 196] on h4 "[PERSON_NAME]'s Firm Administration Board" at bounding box center [340, 196] width 258 height 19
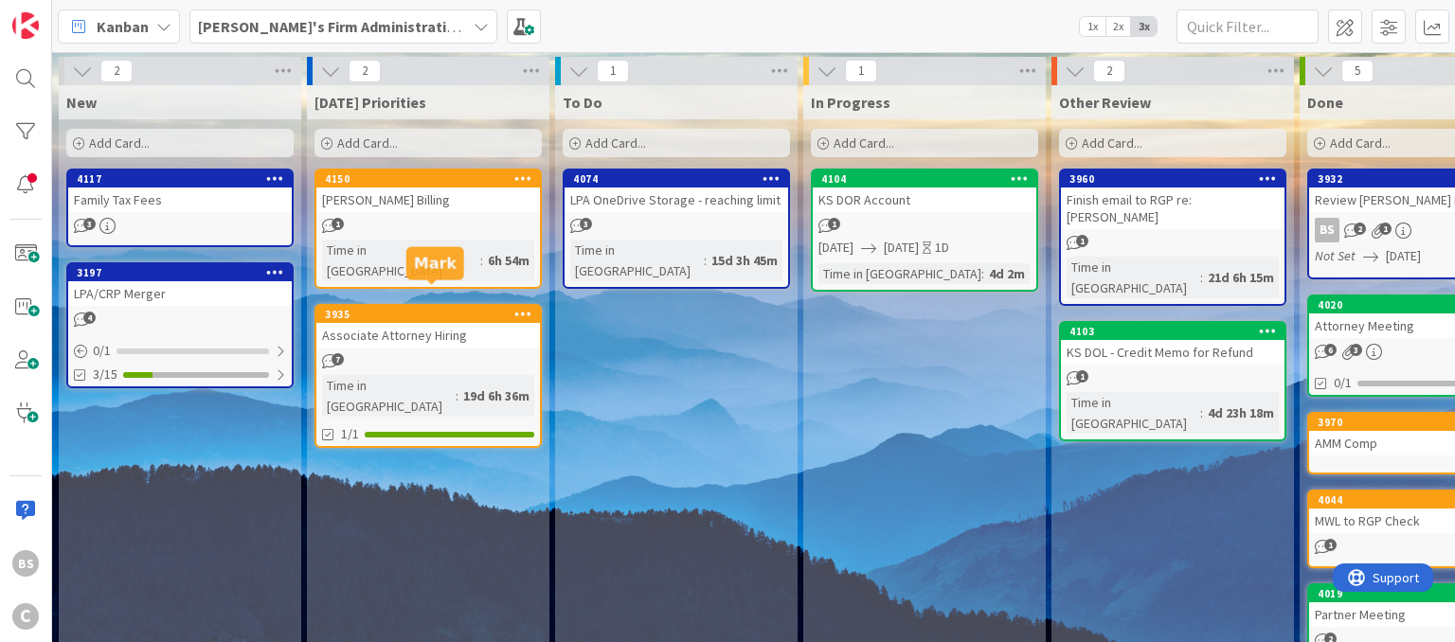
click at [448, 308] on div "3935" at bounding box center [432, 314] width 215 height 13
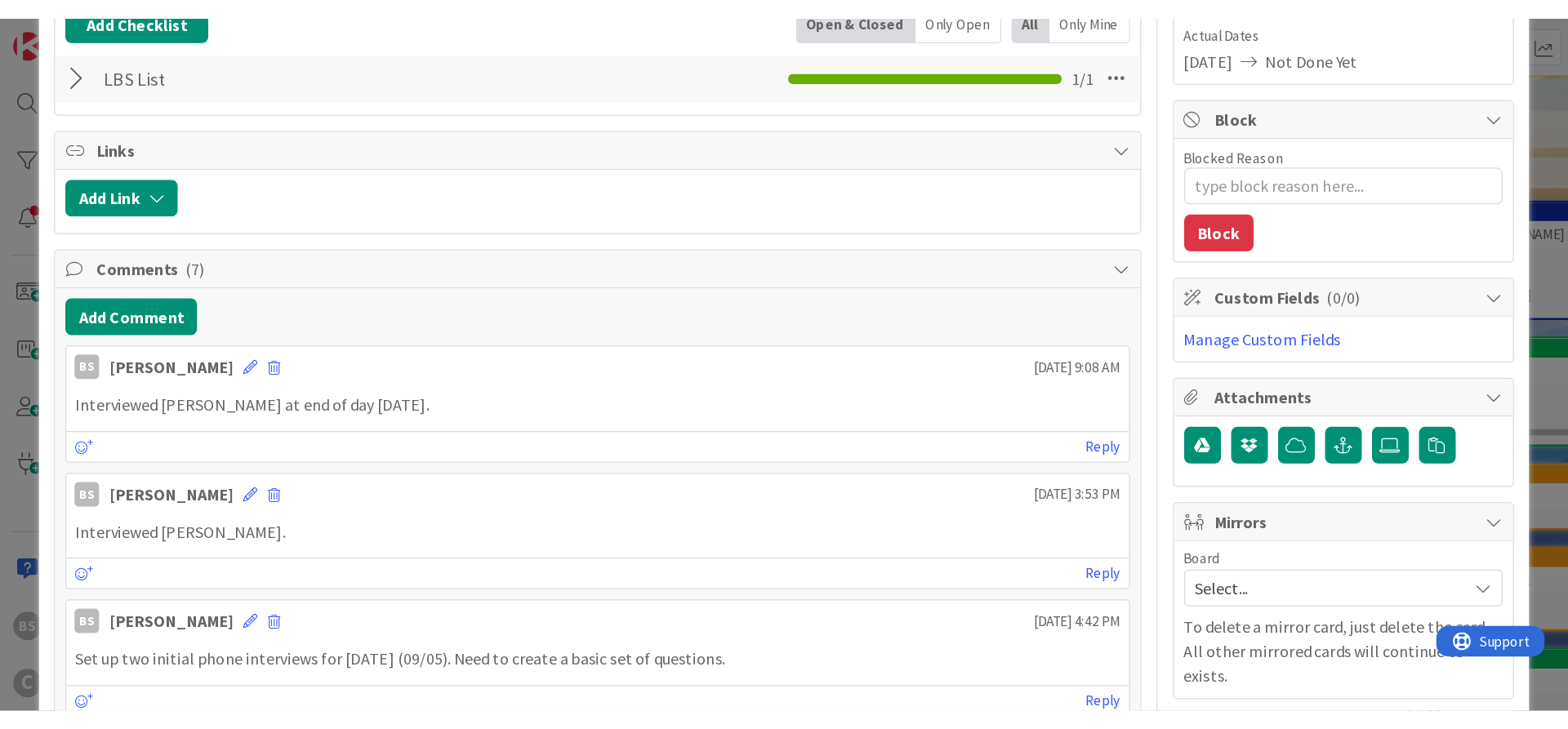
scroll to position [252, 0]
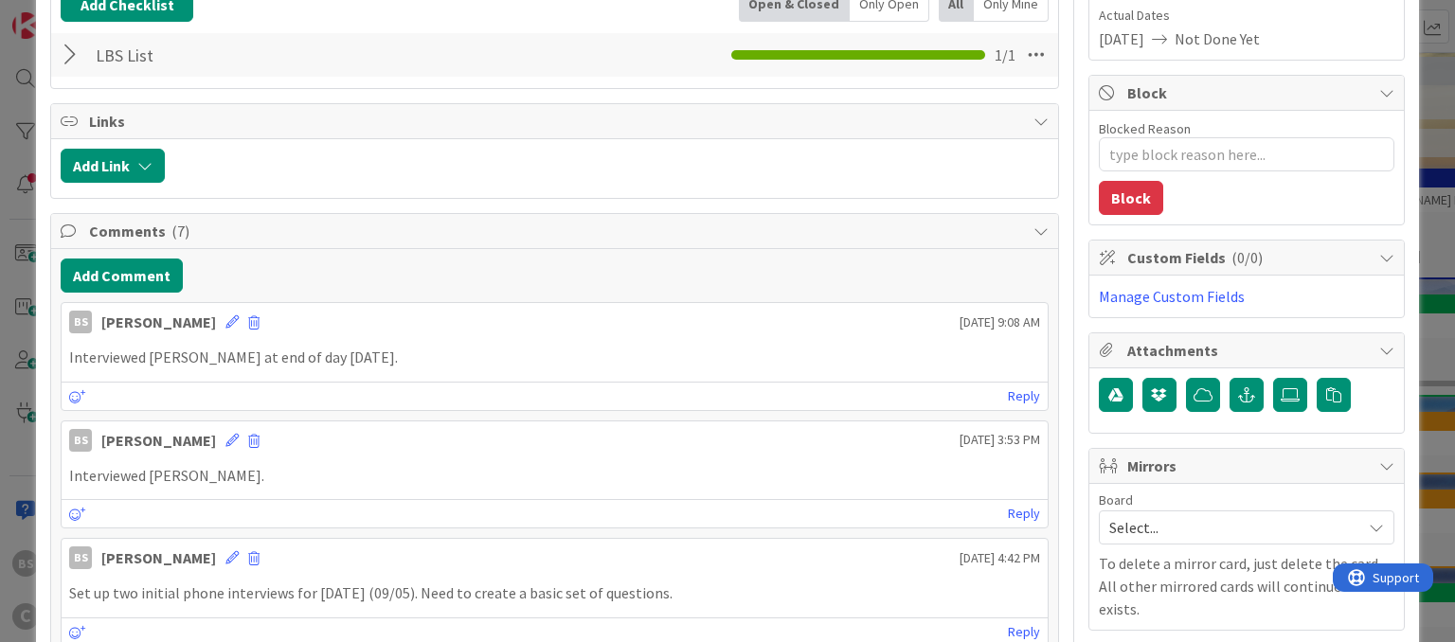
type textarea "x"
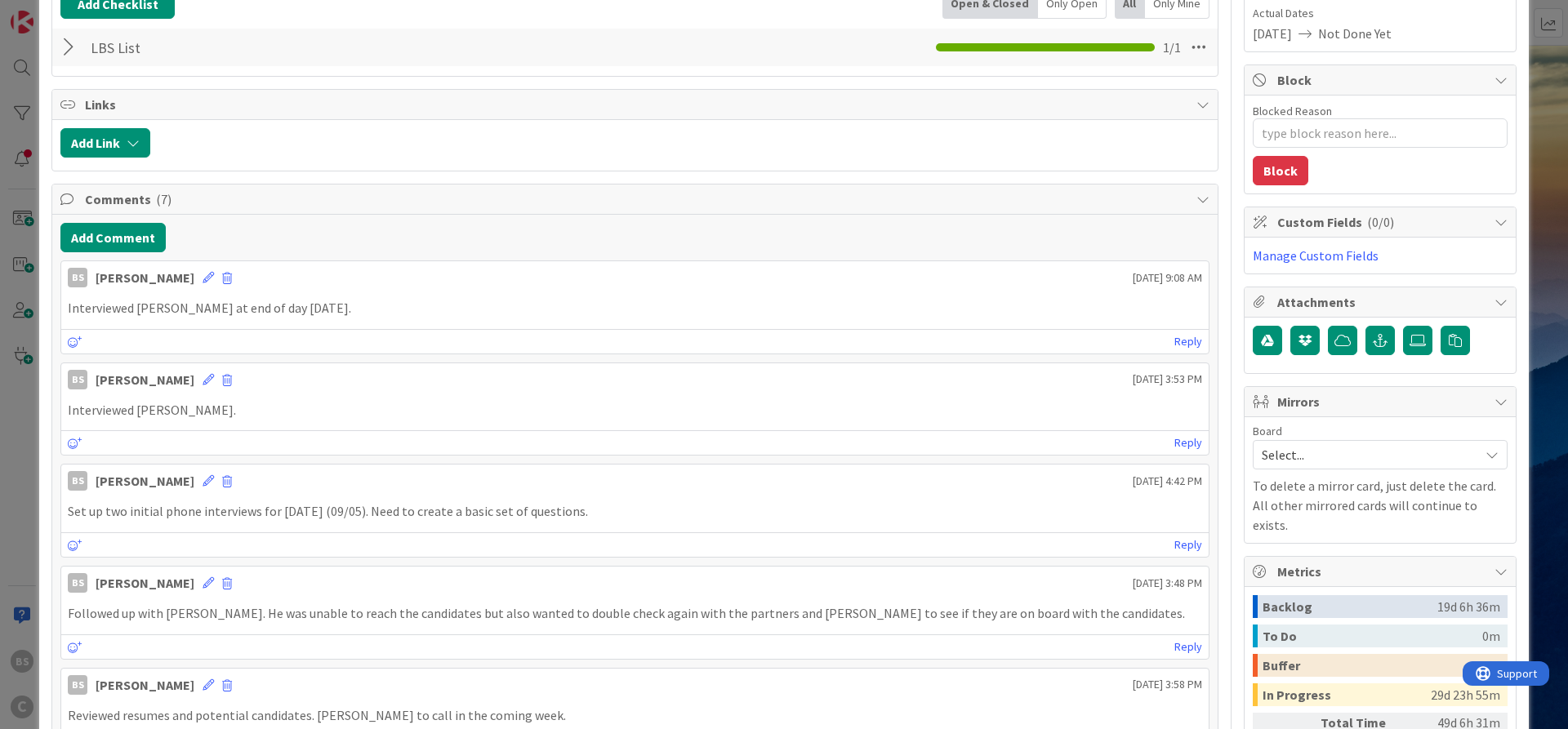
scroll to position [0, 0]
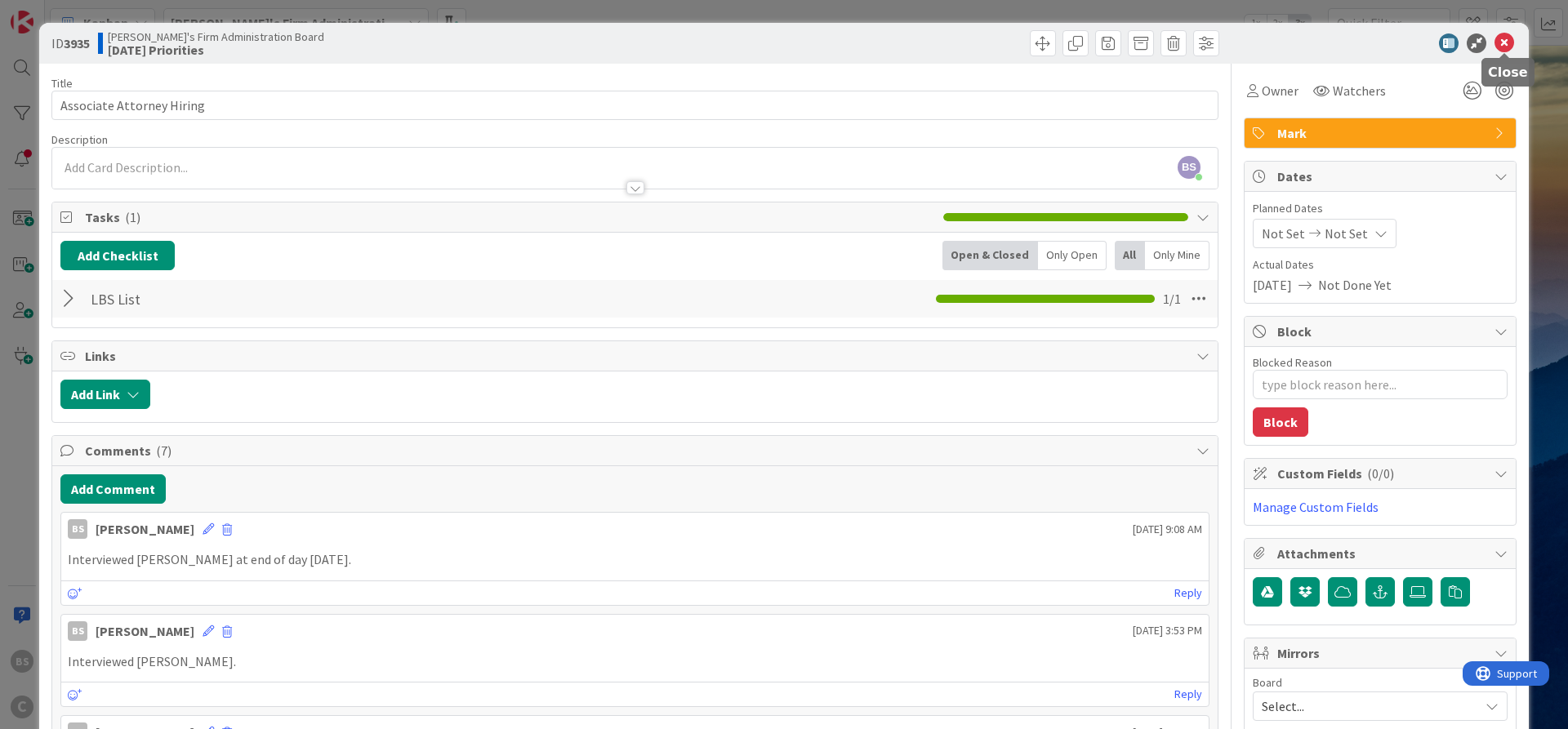
click at [1253, 34] on icon at bounding box center [1503, 43] width 20 height 20
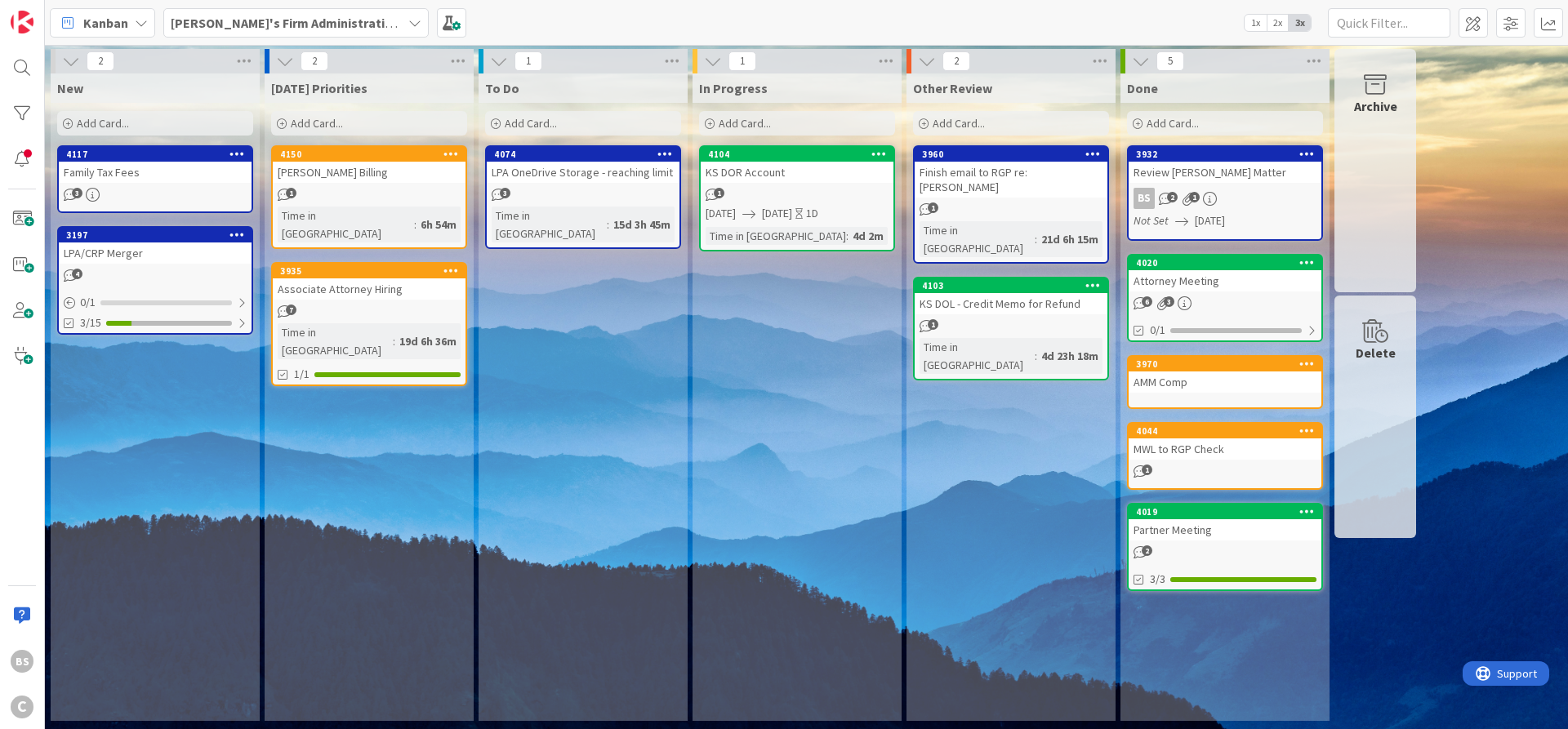
click at [804, 464] on div "In Progress Add Card... 4104 KS DOR Account 1 [DATE] [DATE] 1D Time in Column :…" at bounding box center [796, 396] width 209 height 647
